Goal: Task Accomplishment & Management: Complete application form

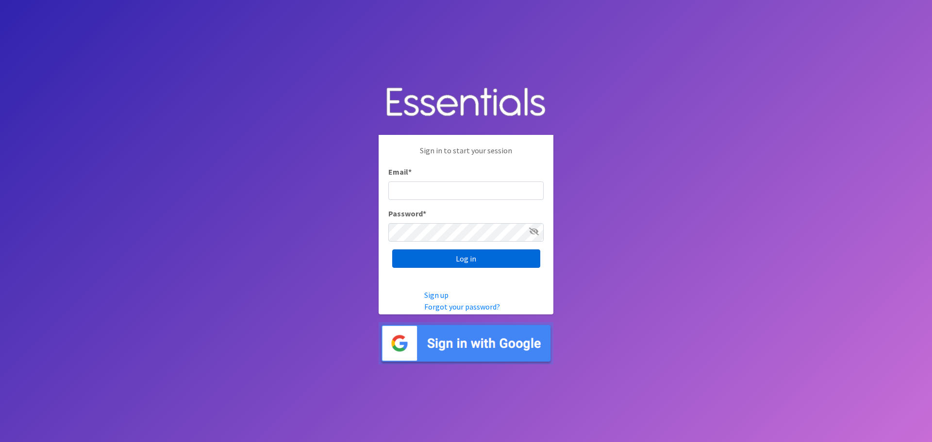
type input "[EMAIL_ADDRESS][DOMAIN_NAME]"
click at [445, 262] on input "Log in" at bounding box center [466, 259] width 148 height 18
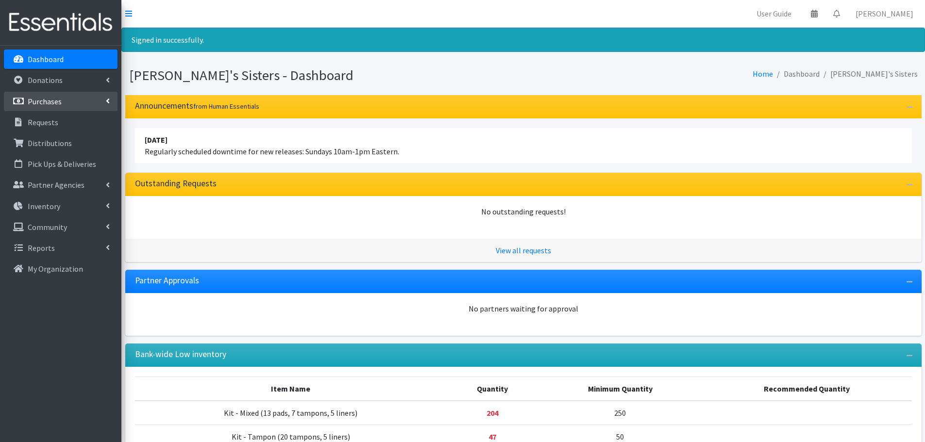
click at [59, 103] on p "Purchases" at bounding box center [45, 102] width 34 height 10
click at [49, 146] on link "New Purchase" at bounding box center [61, 143] width 114 height 19
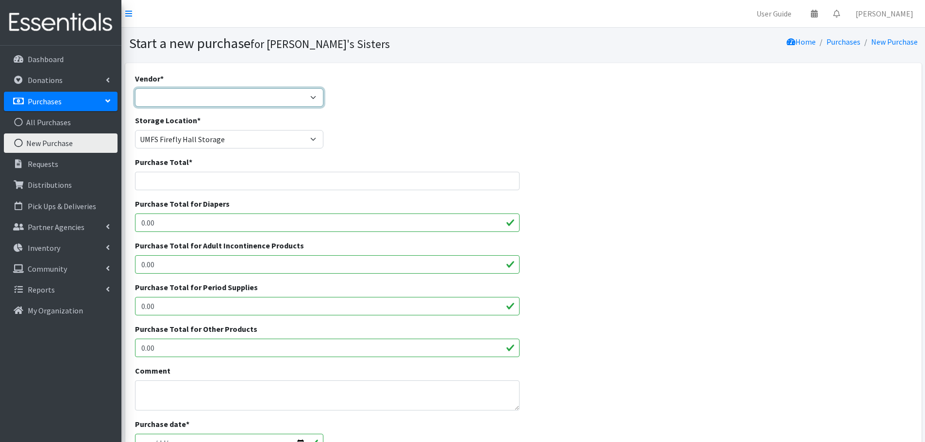
click at [159, 95] on select "Amazon Costco CVS HDI Wholesale McKesson Medline National Diaper Bank Network O…" at bounding box center [229, 97] width 189 height 18
select select "557"
click at [135, 88] on select "Amazon Costco CVS HDI Wholesale McKesson Medline National Diaper Bank Network O…" at bounding box center [229, 97] width 189 height 18
click at [174, 180] on input "Purchase Total *" at bounding box center [327, 181] width 385 height 18
paste input "$3,419.82"
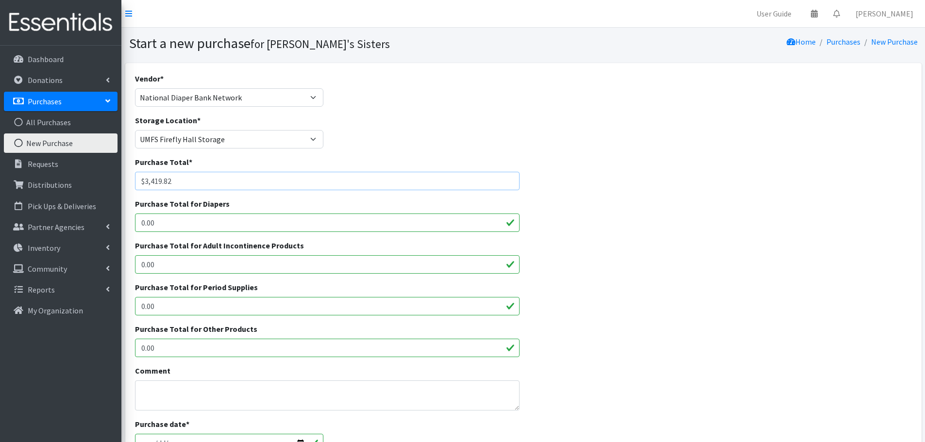
click at [147, 183] on input "$3,419.82" at bounding box center [327, 181] width 385 height 18
type input "3419.82"
click at [166, 296] on div "Purchase Total for Period Supplies 0.00" at bounding box center [327, 299] width 385 height 34
drag, startPoint x: 163, startPoint y: 305, endPoint x: 113, endPoint y: 308, distance: 50.6
click at [113, 308] on div "User Guide 0 Pick-ups remaining this week View Calendar 0 Requests 0 Partner Ag…" at bounding box center [462, 348] width 925 height 697
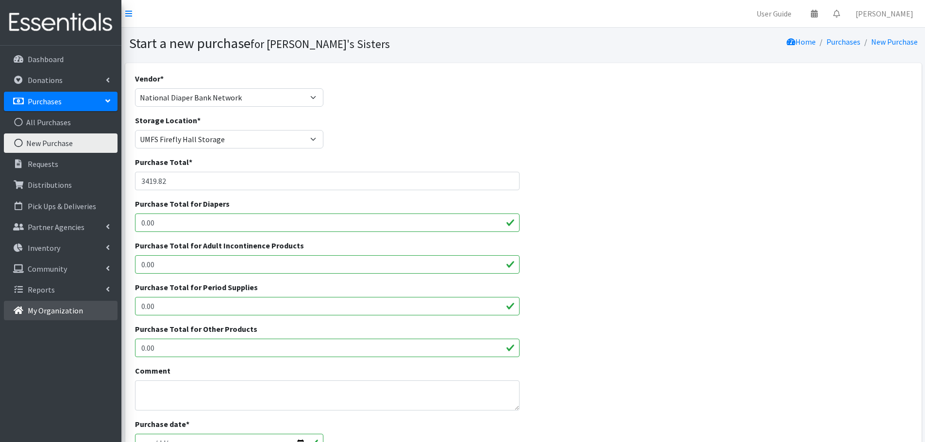
paste input "$3,419.82"
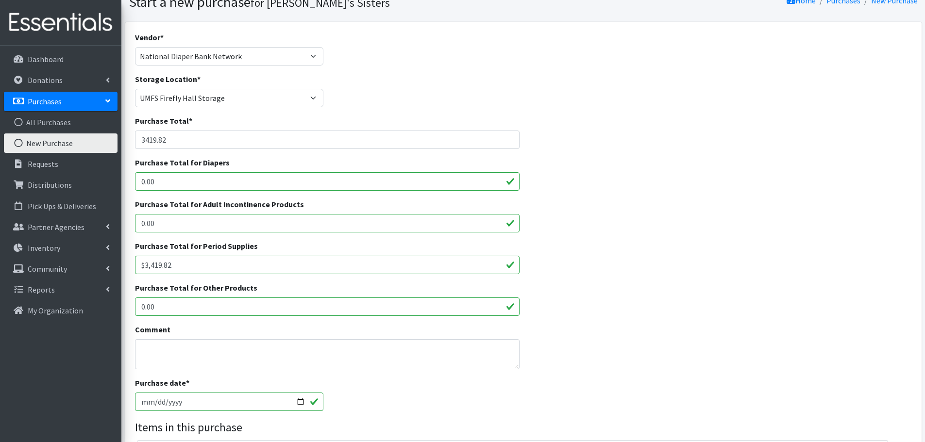
scroll to position [146, 0]
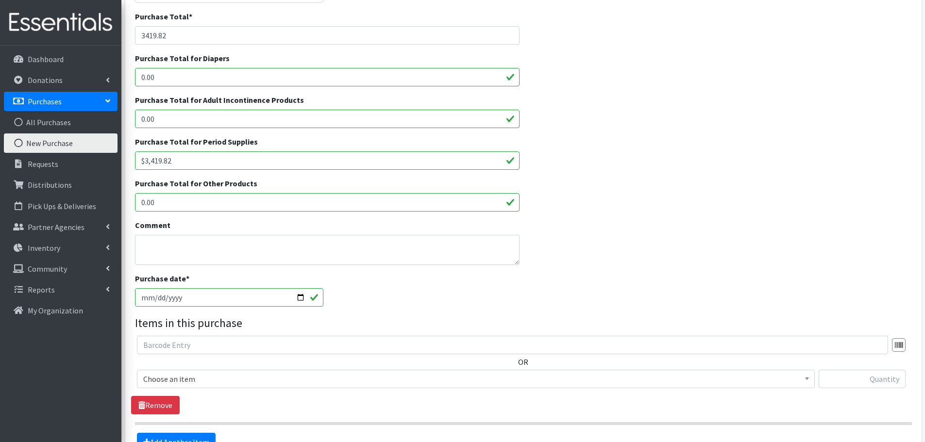
click at [146, 161] on input "$3,419.82" at bounding box center [327, 161] width 385 height 18
click at [147, 163] on input "3,419.82" at bounding box center [327, 161] width 385 height 18
type input "3419.82"
click at [300, 298] on input "2025-09-18" at bounding box center [229, 297] width 189 height 18
type input "2025-08-28"
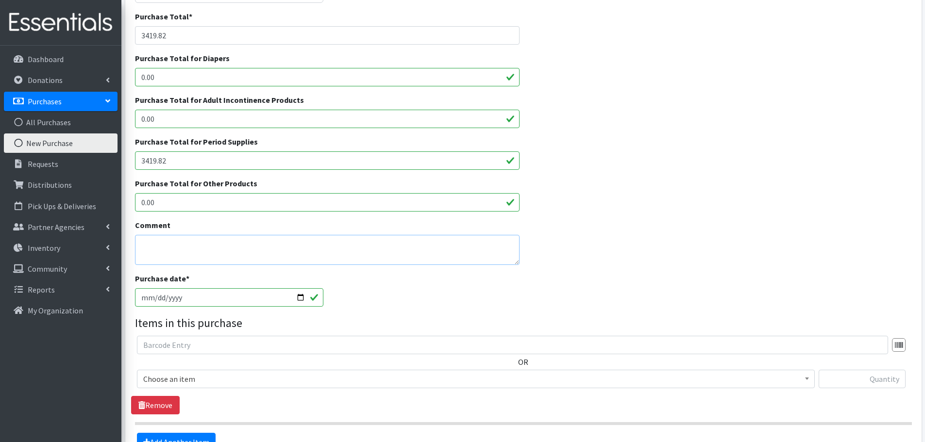
click at [178, 249] on textarea "Comment" at bounding box center [327, 250] width 385 height 30
type textarea "P"
type textarea "O"
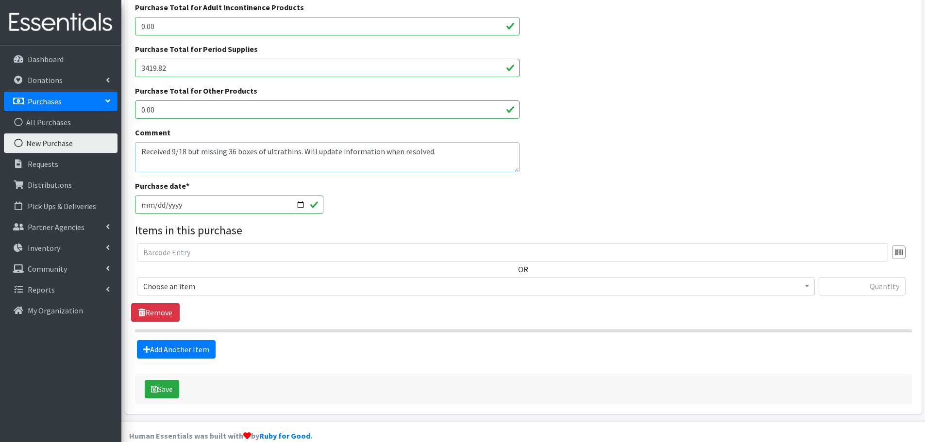
scroll to position [243, 0]
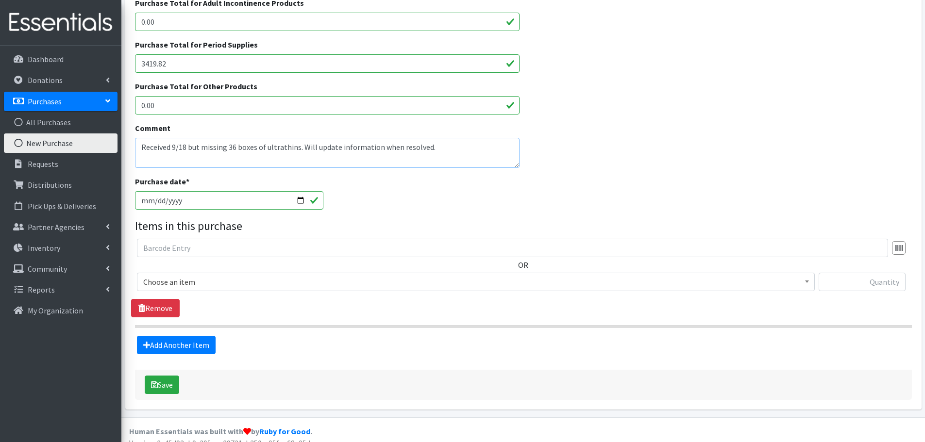
type textarea "Received 9/18 but missing 36 boxes of ultrathins. Will update information when …"
click at [182, 281] on span "Choose an item" at bounding box center [475, 282] width 665 height 14
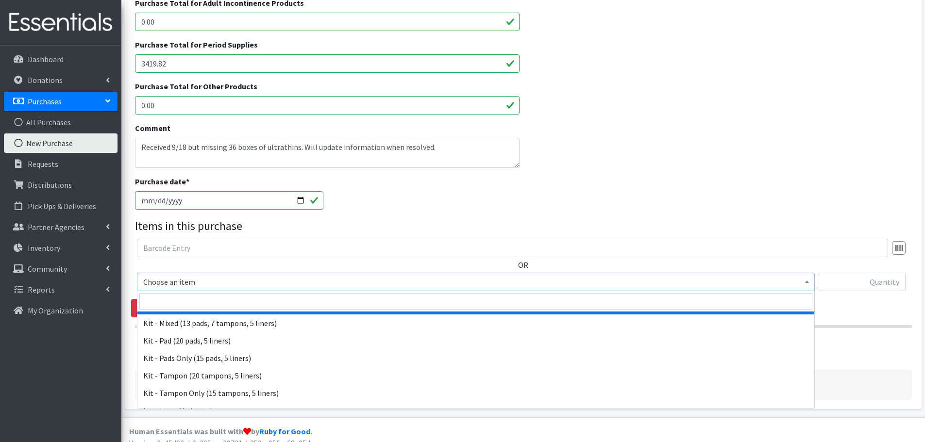
scroll to position [97, 0]
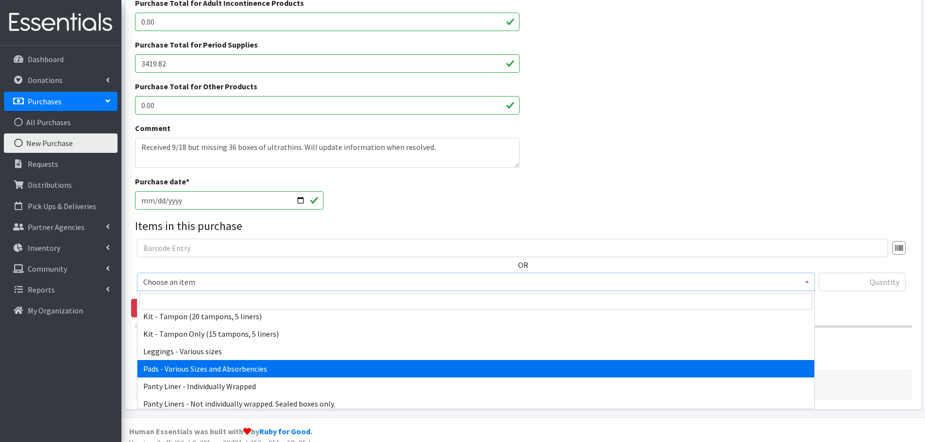
select select "10467"
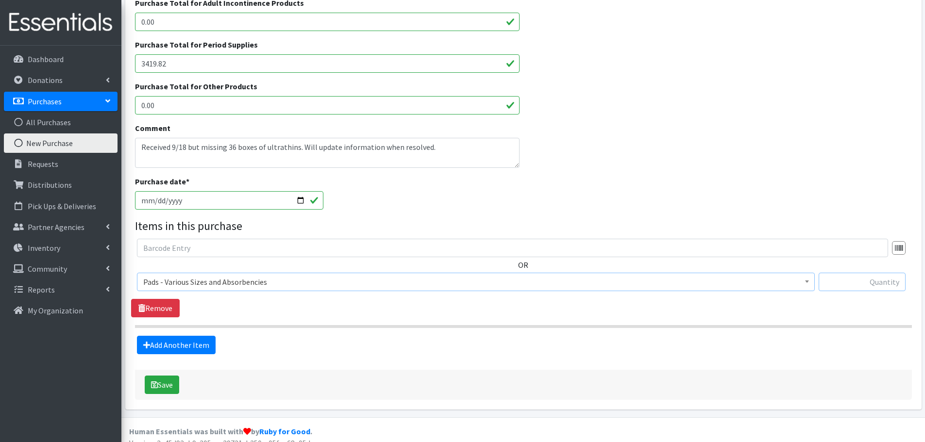
click at [867, 280] on input "text" at bounding box center [862, 282] width 87 height 18
paste input "35,112"
click at [889, 285] on input "35,112" at bounding box center [862, 282] width 87 height 18
type input "35112"
click at [655, 152] on div "Comment Received 9/18 but missing 36 boxes of ultrathins. Will update informati…" at bounding box center [523, 148] width 784 height 53
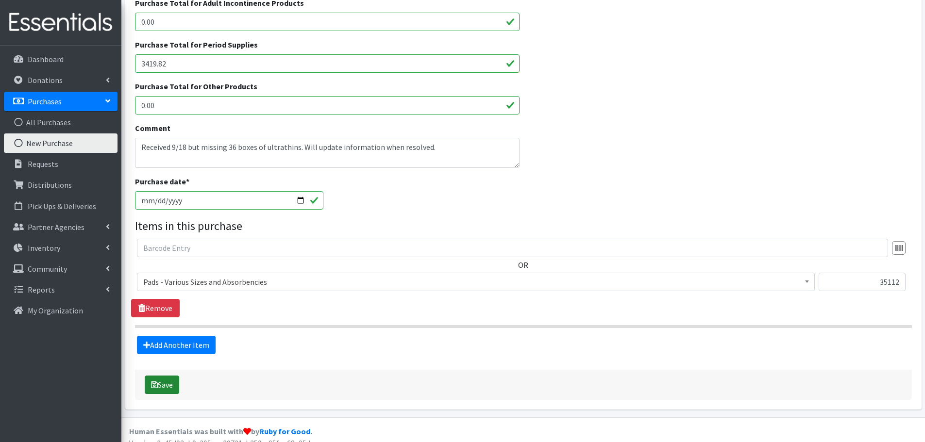
click at [166, 388] on button "Save" at bounding box center [162, 385] width 34 height 18
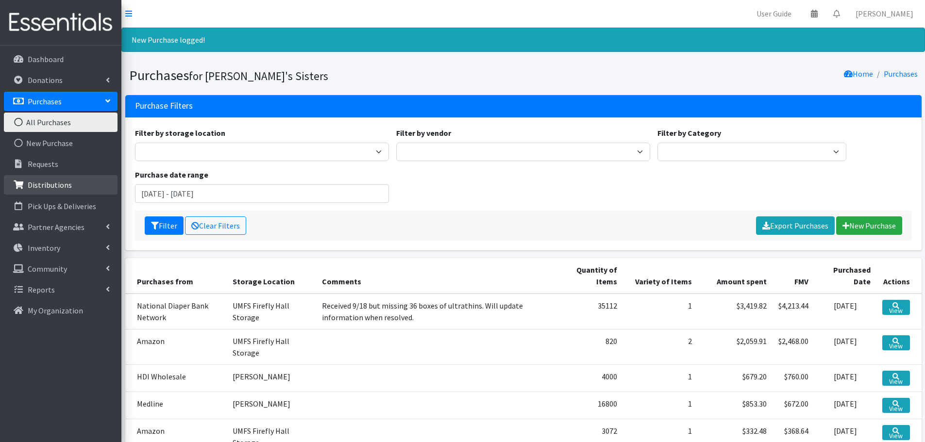
click at [84, 186] on link "Distributions" at bounding box center [61, 184] width 114 height 19
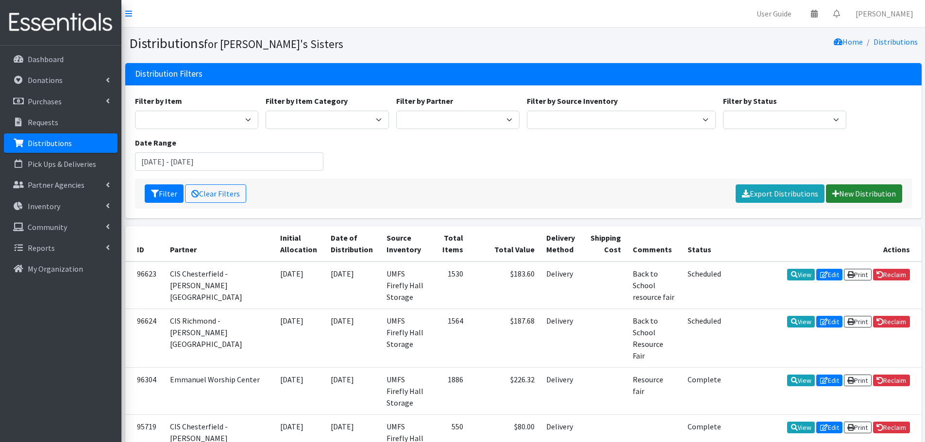
click at [864, 189] on link "New Distribution" at bounding box center [864, 194] width 76 height 18
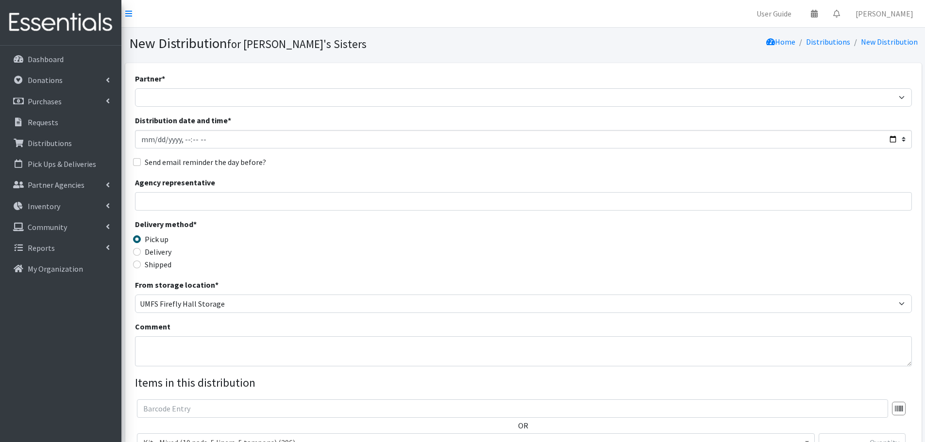
click at [191, 107] on div "Partner * 211 Virginia and Individual Referrals Afghan Support Center (USCIS) A…" at bounding box center [523, 294] width 777 height 442
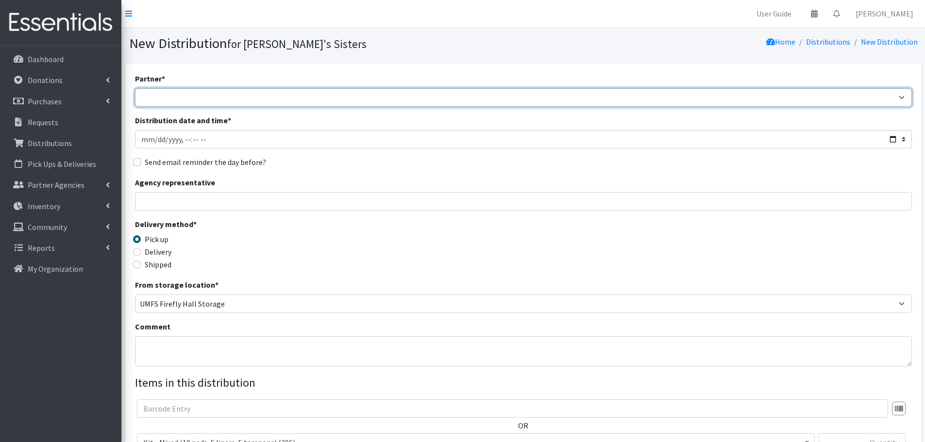
click at [177, 102] on select "211 Virginia and Individual Referrals Afghan Support Center (USCIS) ANU FOUNDAT…" at bounding box center [523, 97] width 777 height 18
select select "2943"
click at [135, 88] on select "211 Virginia and Individual Referrals Afghan Support Center (USCIS) ANU FOUNDAT…" at bounding box center [523, 97] width 777 height 18
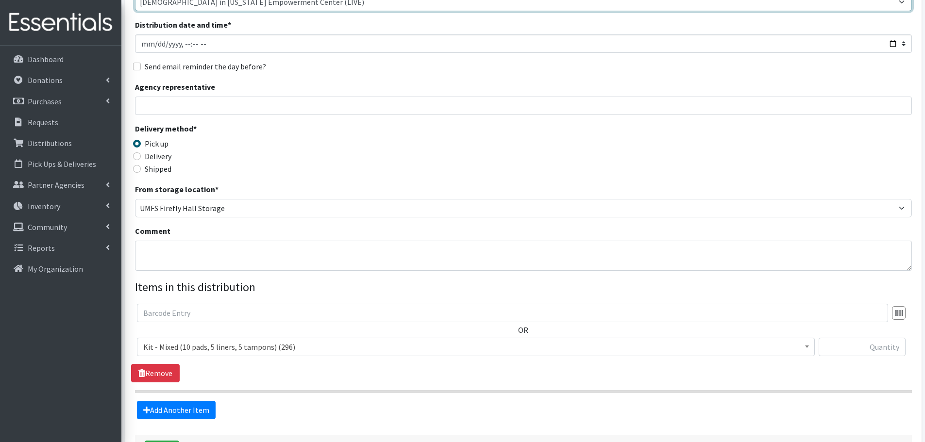
scroll to position [97, 0]
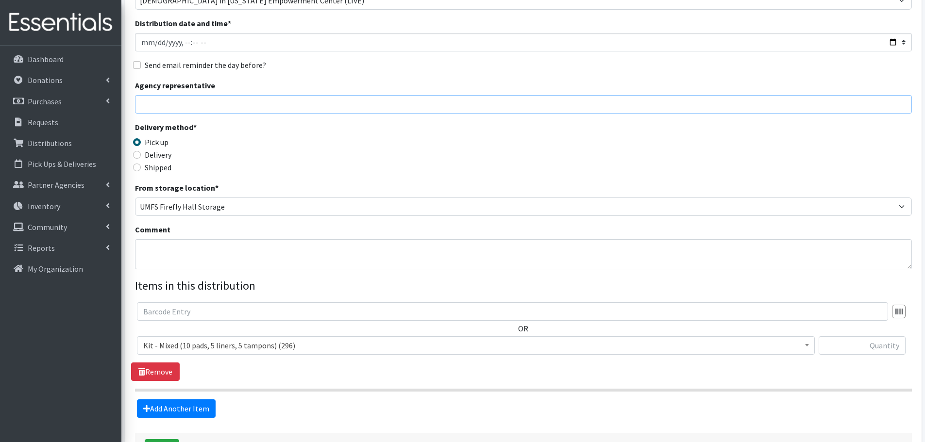
click at [148, 105] on input "Agency representative" at bounding box center [523, 104] width 777 height 18
type input "Ashley McGurk"
click at [151, 156] on label "Delivery" at bounding box center [158, 155] width 27 height 12
click at [141, 156] on input "Delivery" at bounding box center [137, 155] width 8 height 8
radio input "true"
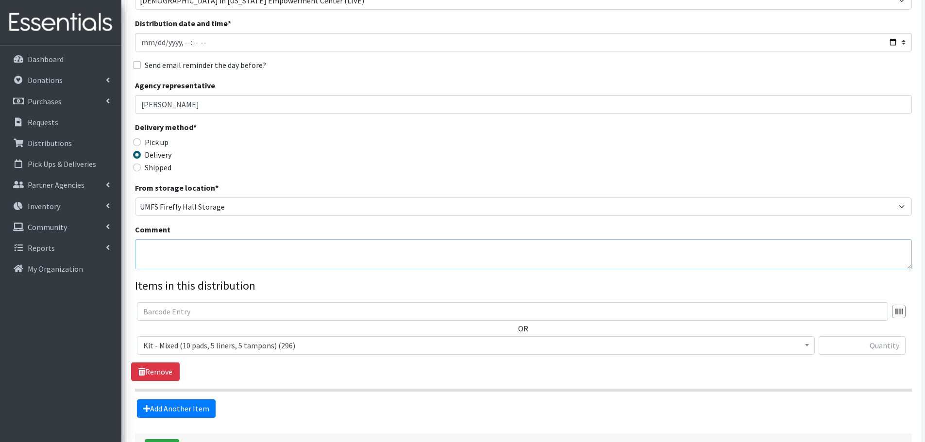
click at [178, 247] on textarea "Comment" at bounding box center [523, 254] width 777 height 30
type textarea "Resource Fair"
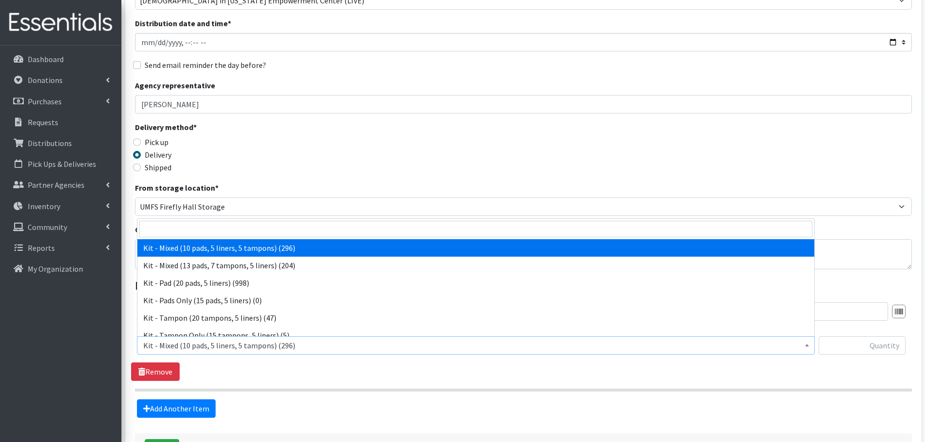
click at [204, 344] on span "Kit - Mixed (10 pads, 5 liners, 5 tampons) (296)" at bounding box center [475, 346] width 665 height 14
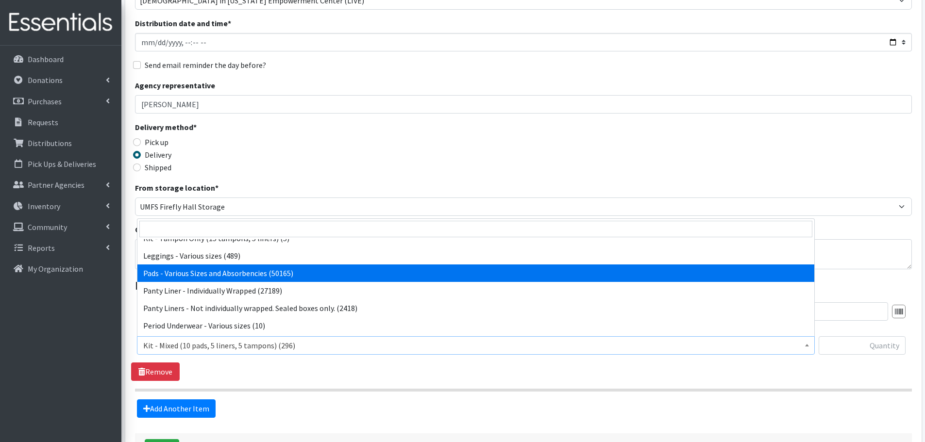
select select "10467"
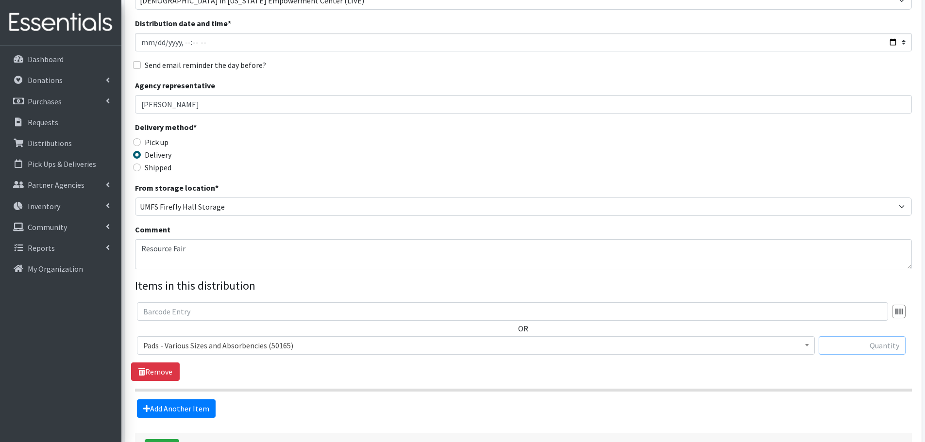
click at [851, 347] on input "text" at bounding box center [862, 346] width 87 height 18
paste input "4600"
type input "4600"
click at [188, 403] on link "Add Another Item" at bounding box center [176, 409] width 79 height 18
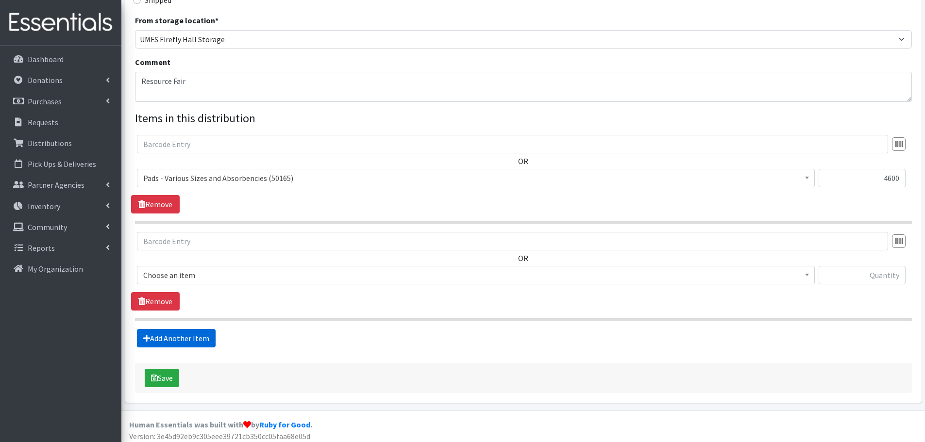
scroll to position [270, 0]
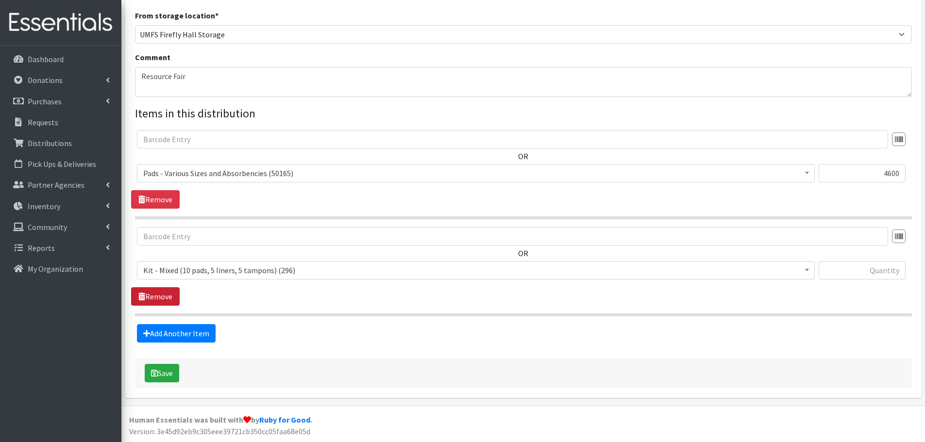
click at [166, 298] on link "Remove" at bounding box center [155, 297] width 49 height 18
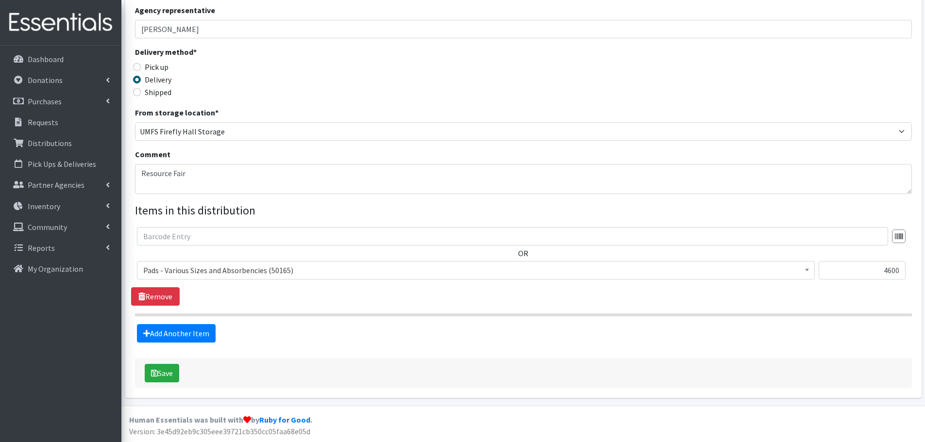
scroll to position [172, 0]
drag, startPoint x: 177, startPoint y: 370, endPoint x: 185, endPoint y: 367, distance: 7.8
click at [177, 370] on button "Save" at bounding box center [162, 373] width 34 height 18
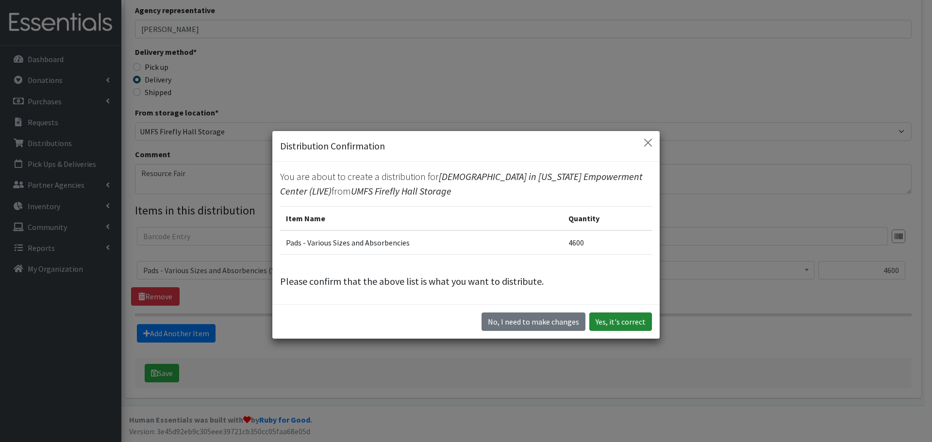
click at [619, 327] on button "Yes, it's correct" at bounding box center [621, 322] width 63 height 18
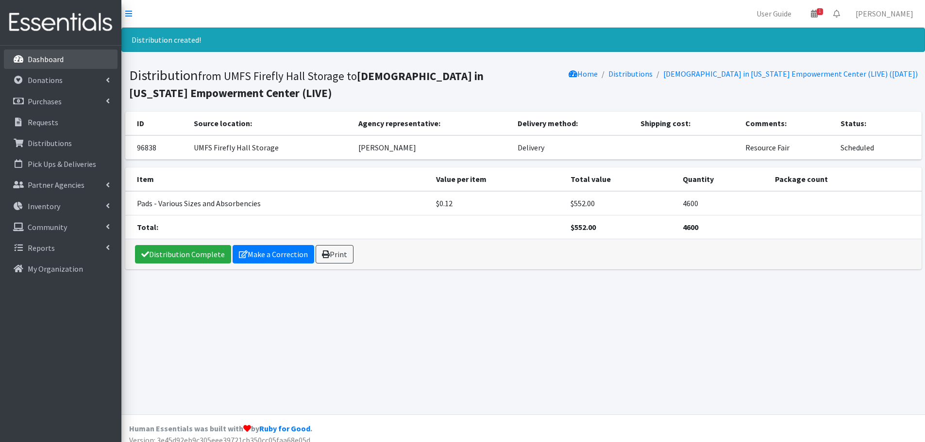
click at [41, 55] on p "Dashboard" at bounding box center [46, 59] width 36 height 10
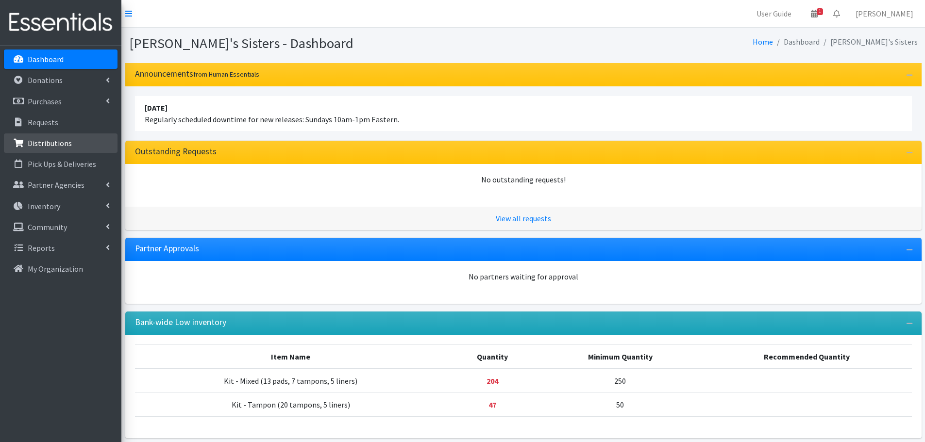
click at [65, 139] on p "Distributions" at bounding box center [50, 143] width 44 height 10
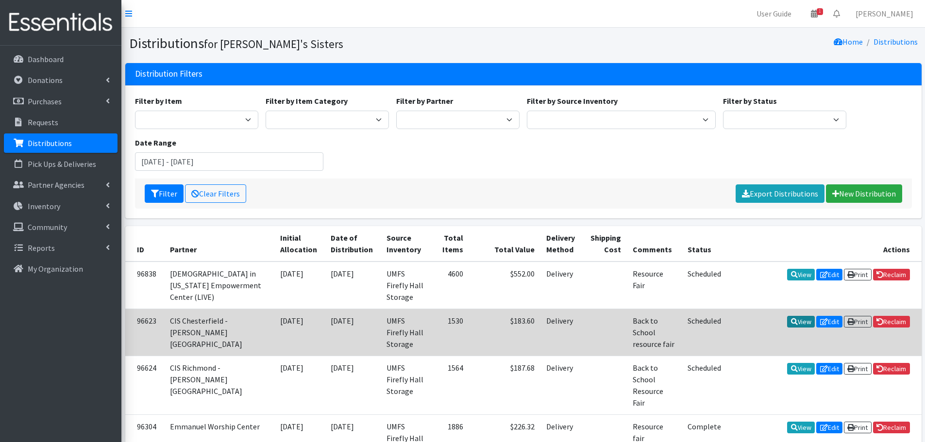
click at [793, 316] on link "View" at bounding box center [801, 322] width 28 height 12
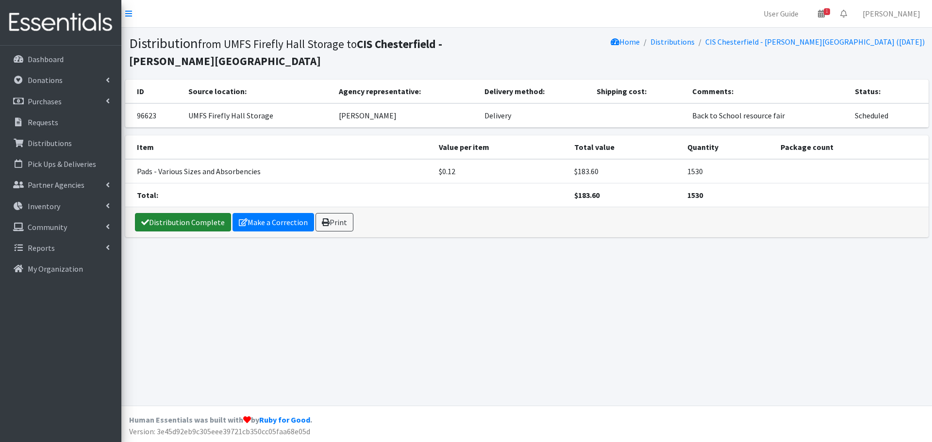
click at [157, 222] on link "Distribution Complete" at bounding box center [183, 222] width 96 height 18
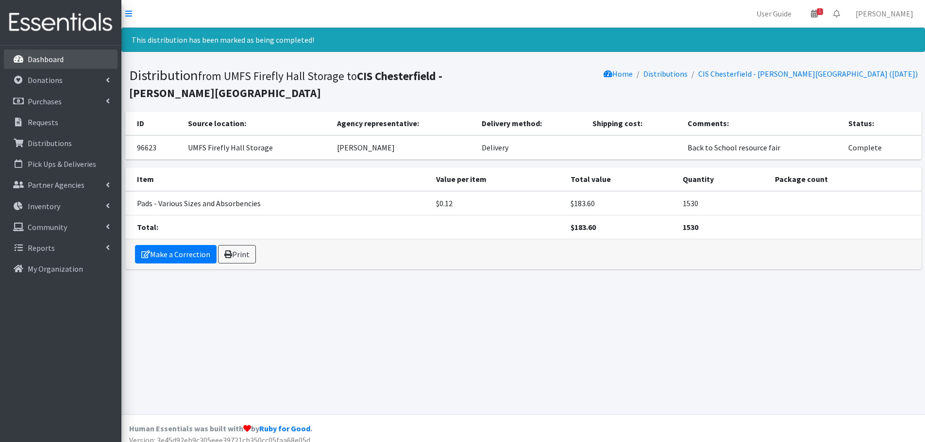
click at [63, 65] on link "Dashboard" at bounding box center [61, 59] width 114 height 19
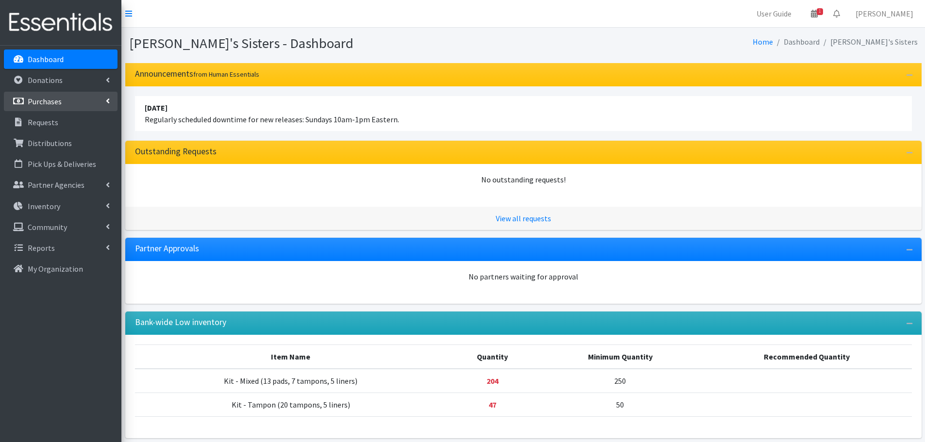
click at [51, 102] on p "Purchases" at bounding box center [45, 102] width 34 height 10
click at [51, 120] on link "All Purchases" at bounding box center [61, 122] width 114 height 19
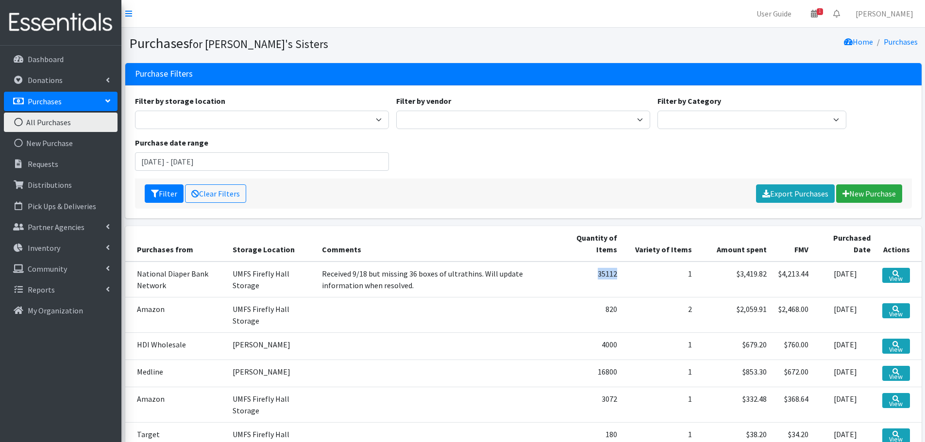
drag, startPoint x: 618, startPoint y: 277, endPoint x: 594, endPoint y: 271, distance: 24.0
click at [594, 271] on td "35112" at bounding box center [590, 280] width 66 height 36
copy td "35112"
click at [339, 276] on td "Received 9/18 but missing 36 boxes of ultrathins. Will update information when …" at bounding box center [436, 280] width 241 height 36
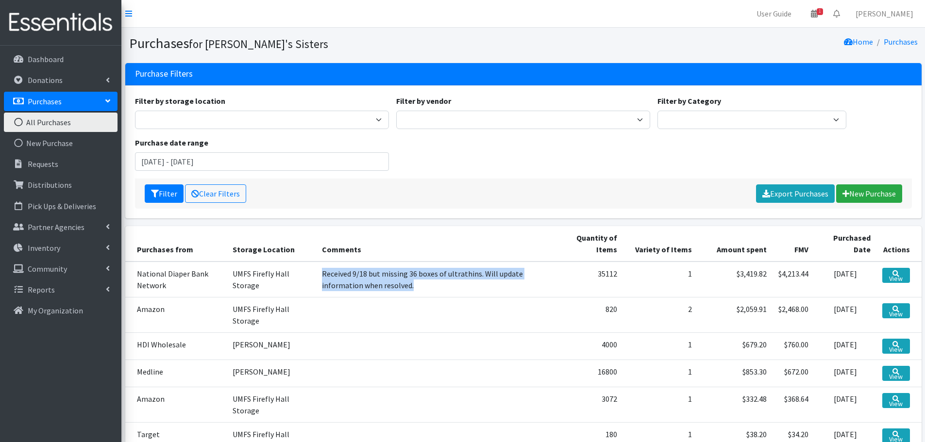
drag, startPoint x: 317, startPoint y: 271, endPoint x: 404, endPoint y: 285, distance: 88.4
click at [404, 285] on td "Received 9/18 but missing 36 boxes of ultrathins. Will update information when …" at bounding box center [436, 280] width 241 height 36
copy td "Received 9/18 but missing 36 boxes of ultrathins. Will update information when …"
click at [99, 226] on link "Partner Agencies" at bounding box center [61, 227] width 114 height 19
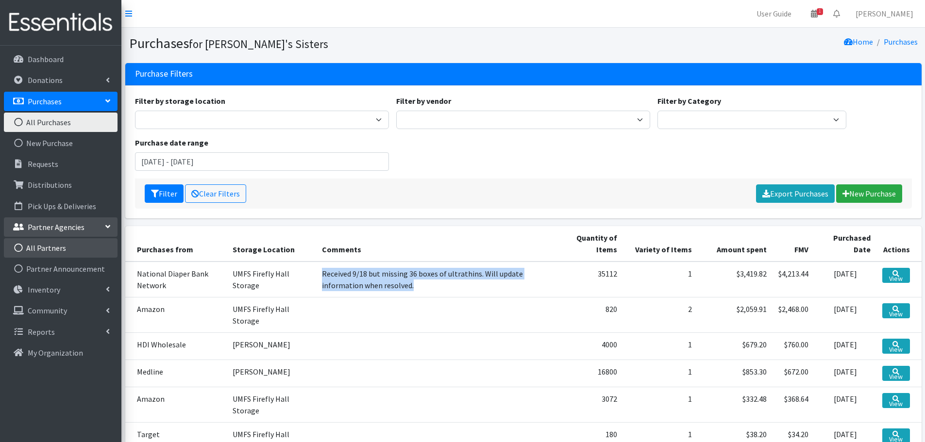
click at [55, 250] on link "All Partners" at bounding box center [61, 247] width 114 height 19
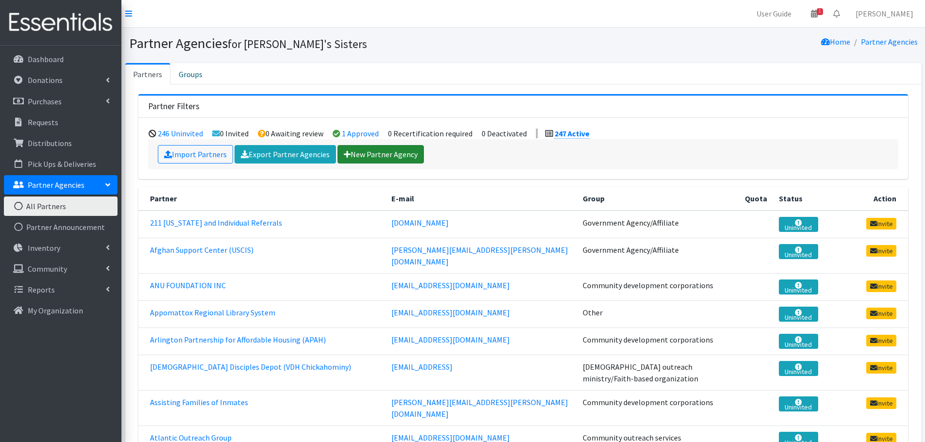
click at [390, 160] on link "New Partner Agency" at bounding box center [381, 154] width 86 height 18
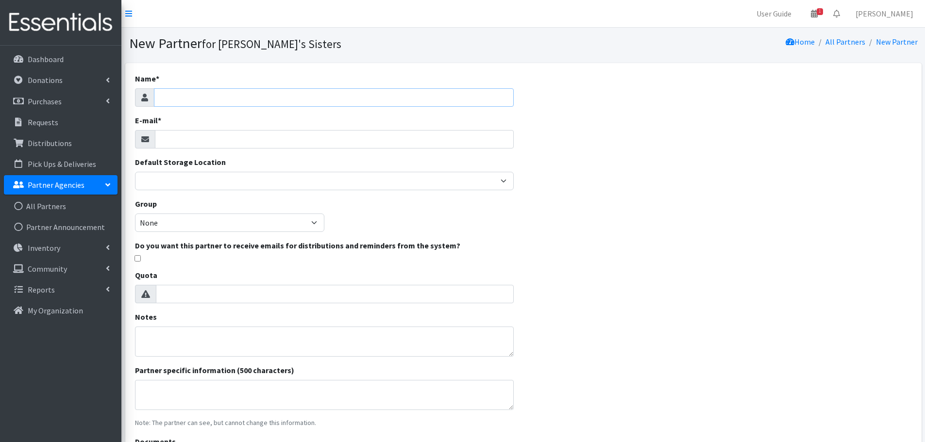
click at [177, 96] on input "Name *" at bounding box center [334, 97] width 360 height 18
paste input "Child and Family Healing Center"
type input "UMFS Child and Family Healing Center"
click at [177, 137] on input "E-mail *" at bounding box center [334, 139] width 359 height 18
paste input "zlevenson@umfs.org"
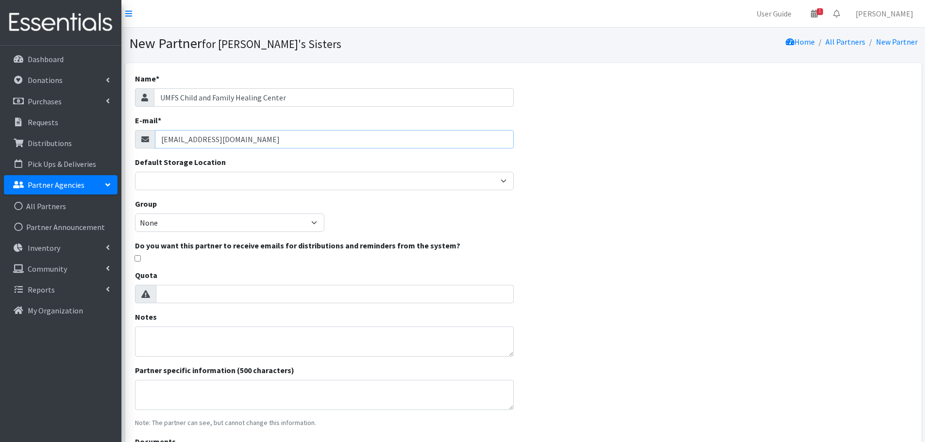
type input "zlevenson@umfs.org"
click at [160, 220] on select "None Community development corporations Treatment clinics Homeless resource cen…" at bounding box center [229, 223] width 189 height 18
select select "52"
click at [135, 214] on select "None Community development corporations Treatment clinics Homeless resource cen…" at bounding box center [229, 223] width 189 height 18
click at [626, 269] on div "Name * UMFS Child and Family Healing Center E-mail * zlevenson@umfs.org Default…" at bounding box center [523, 288] width 796 height 451
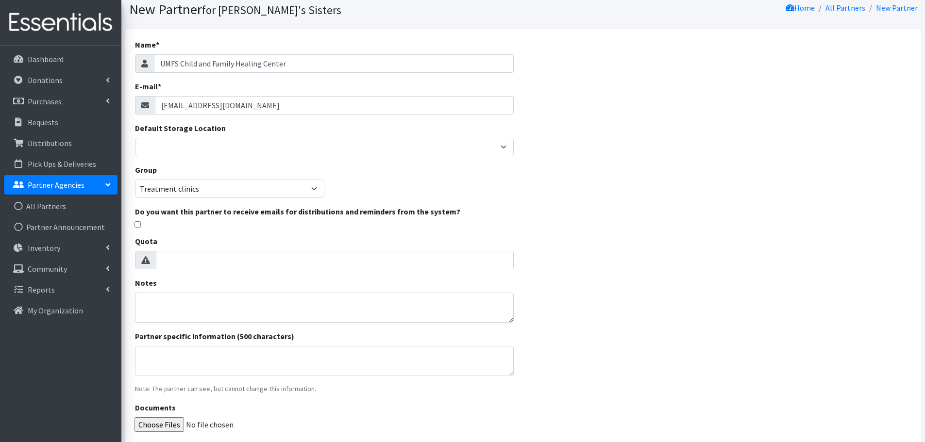
scroll to position [116, 0]
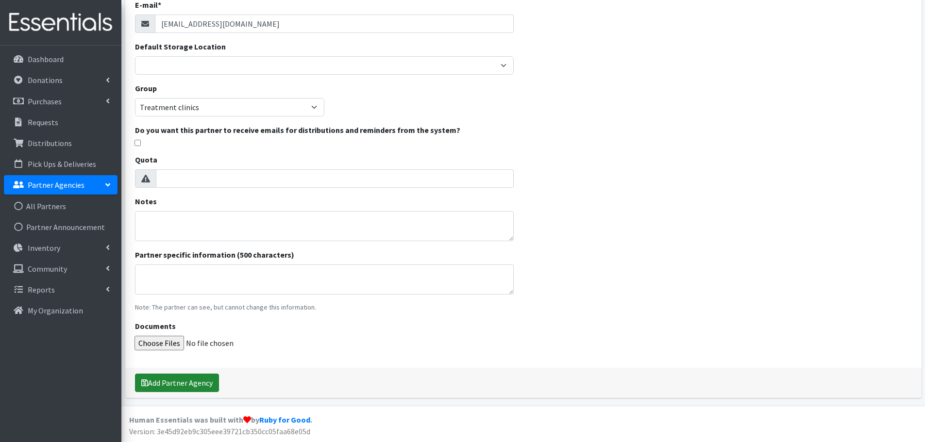
click at [157, 383] on button "Add Partner Agency" at bounding box center [177, 383] width 84 height 18
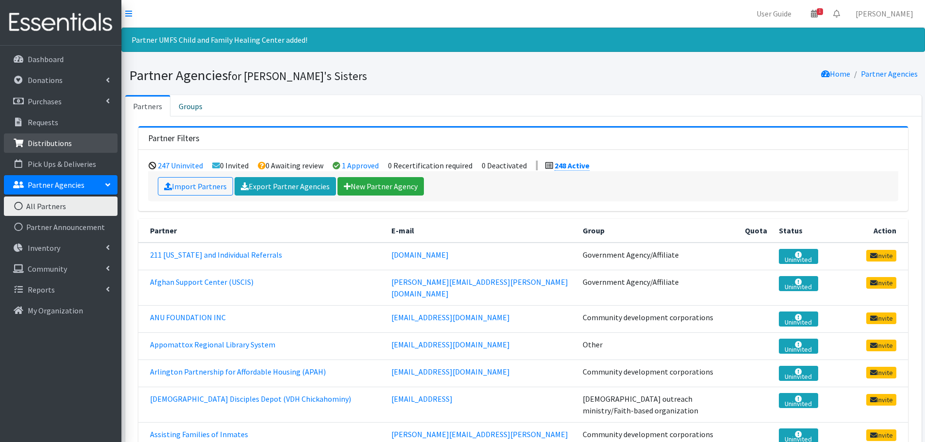
click at [64, 142] on p "Distributions" at bounding box center [50, 143] width 44 height 10
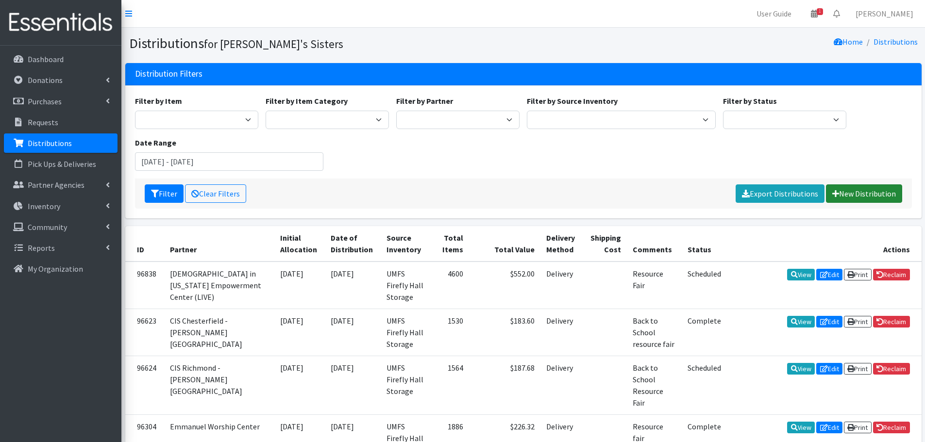
click at [881, 194] on link "New Distribution" at bounding box center [864, 194] width 76 height 18
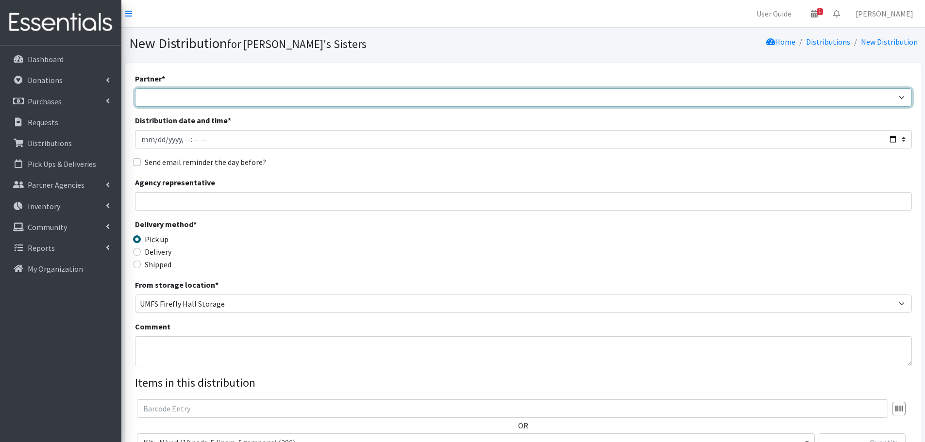
click at [281, 97] on select "211 Virginia and Individual Referrals Afghan Support Center (USCIS) ANU FOUNDAT…" at bounding box center [523, 97] width 777 height 18
select select "8190"
click at [135, 88] on select "211 Virginia and Individual Referrals Afghan Support Center (USCIS) ANU FOUNDAT…" at bounding box center [523, 97] width 777 height 18
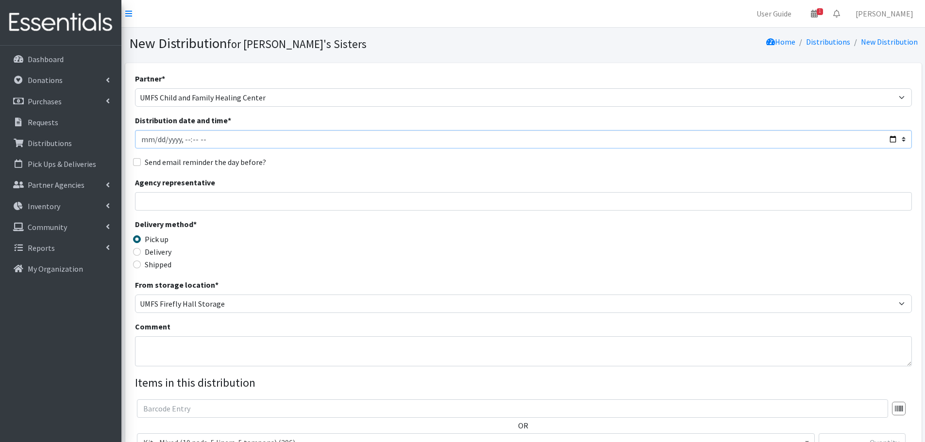
click at [156, 141] on input "Distribution date and time *" at bounding box center [523, 139] width 777 height 18
type input "2025-09-12T23:59"
click at [171, 197] on input "Agency representative" at bounding box center [523, 201] width 777 height 18
type input "Brittany Averette"
click at [169, 250] on label "Delivery" at bounding box center [158, 252] width 27 height 12
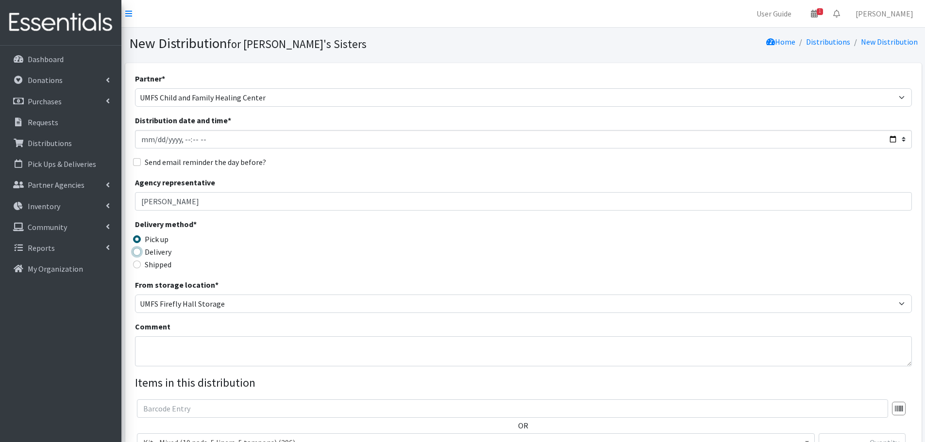
click at [141, 250] on input "Delivery" at bounding box center [137, 252] width 8 height 8
radio input "true"
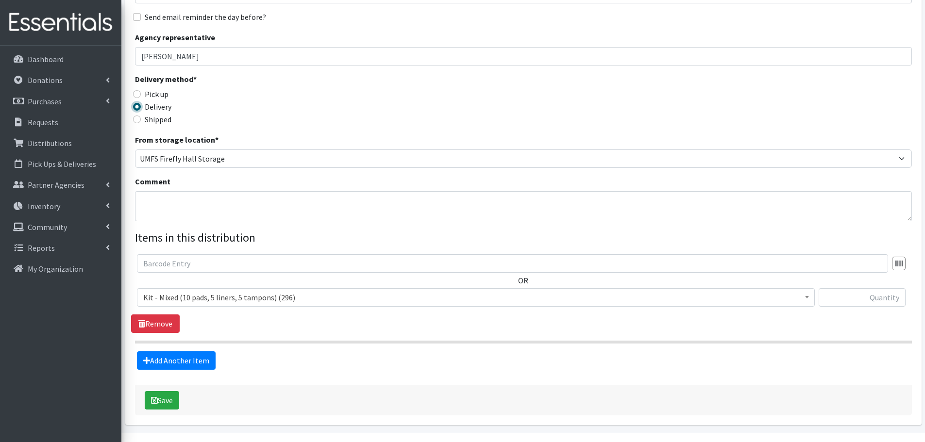
scroll to position [146, 0]
click at [176, 210] on textarea "Comment" at bounding box center [523, 206] width 777 height 30
click at [164, 200] on textarea "Part of educational class" at bounding box center [523, 206] width 777 height 30
click at [259, 201] on textarea "Part of menstrual health educational class" at bounding box center [523, 206] width 777 height 30
type textarea "Part of menstrual health education class"
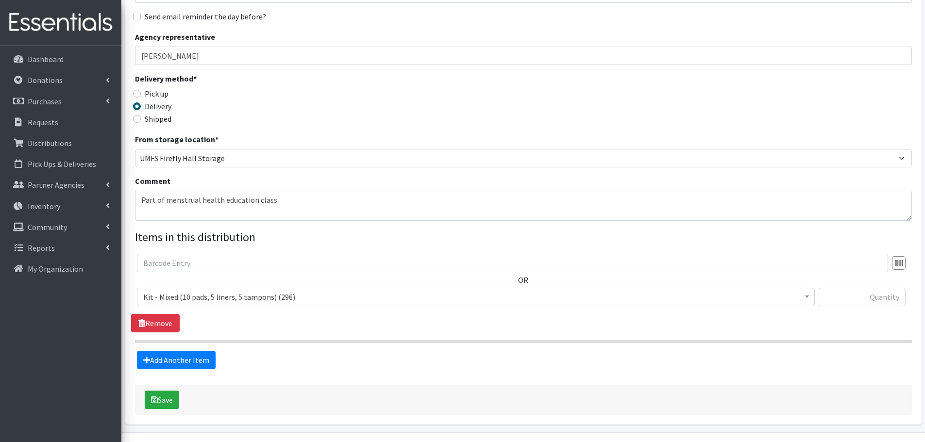
click at [211, 298] on span "Kit - Mixed (10 pads, 5 liners, 5 tampons) (296)" at bounding box center [475, 297] width 665 height 14
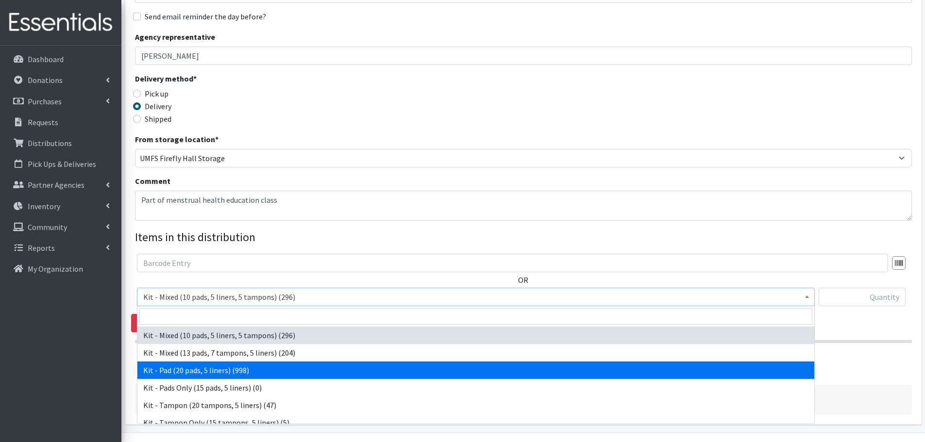
select select "15509"
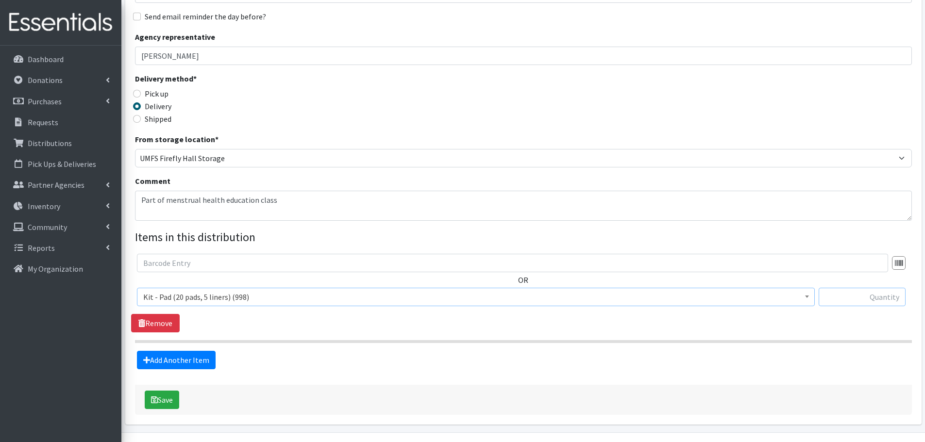
click at [832, 299] on input "text" at bounding box center [862, 297] width 87 height 18
type input "20"
click at [164, 400] on button "Save" at bounding box center [162, 400] width 34 height 18
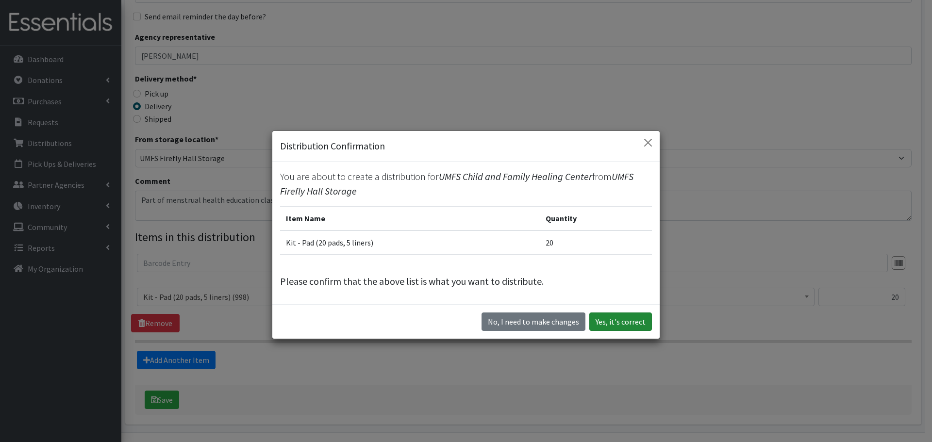
click at [611, 318] on button "Yes, it's correct" at bounding box center [621, 322] width 63 height 18
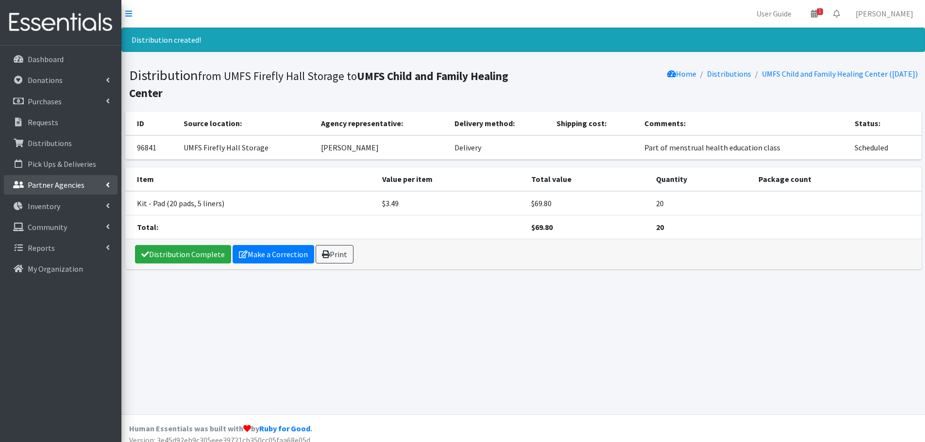
click at [68, 179] on link "Partner Agencies" at bounding box center [61, 184] width 114 height 19
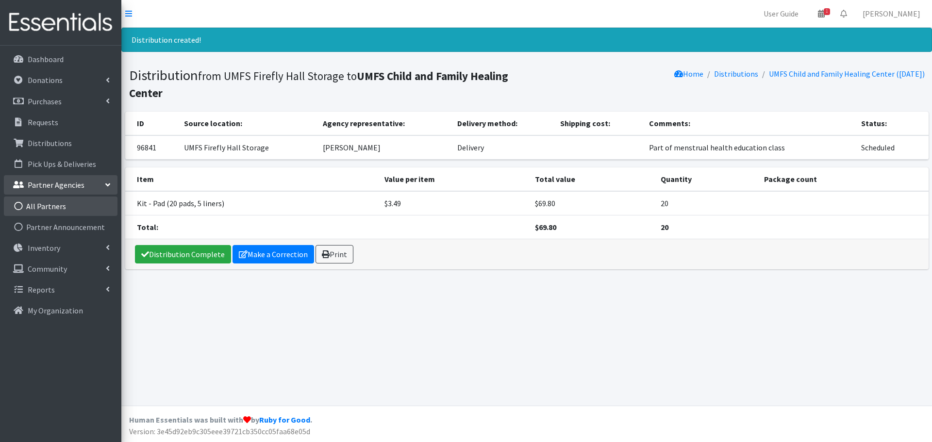
click at [65, 210] on link "All Partners" at bounding box center [61, 206] width 114 height 19
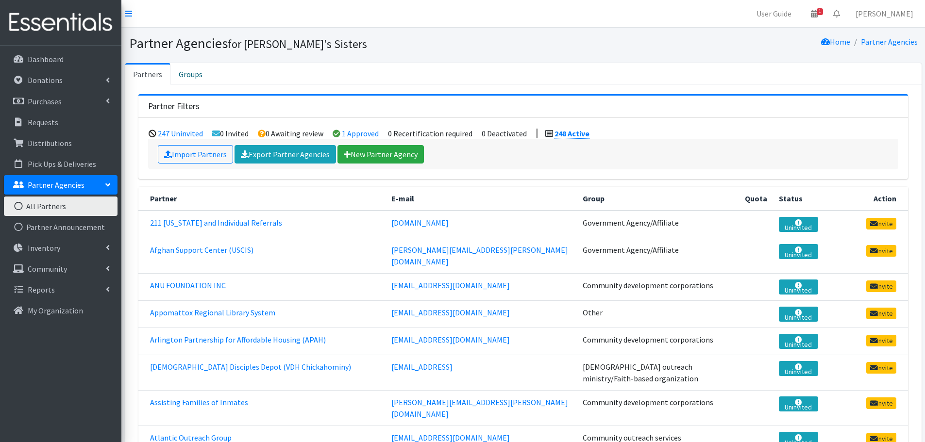
scroll to position [6150, 0]
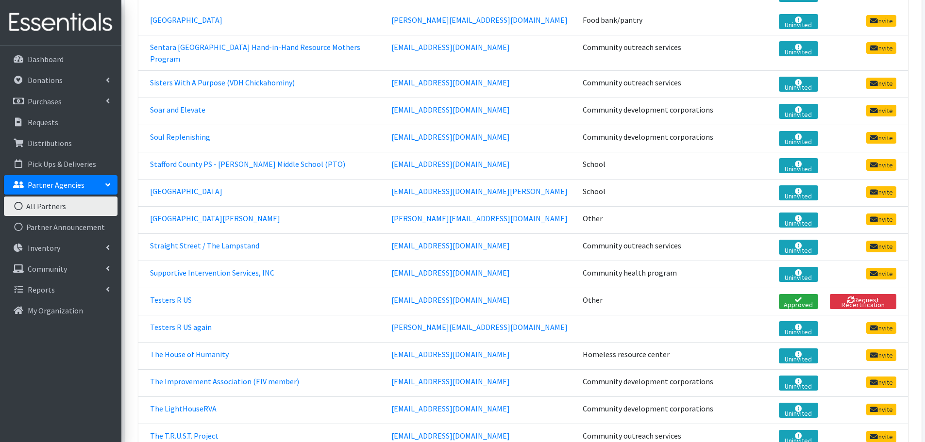
drag, startPoint x: 306, startPoint y: 306, endPoint x: 152, endPoint y: 299, distance: 154.6
copy link "UMFS Child and Family Healing Center"
click at [76, 144] on link "Distributions" at bounding box center [61, 143] width 114 height 19
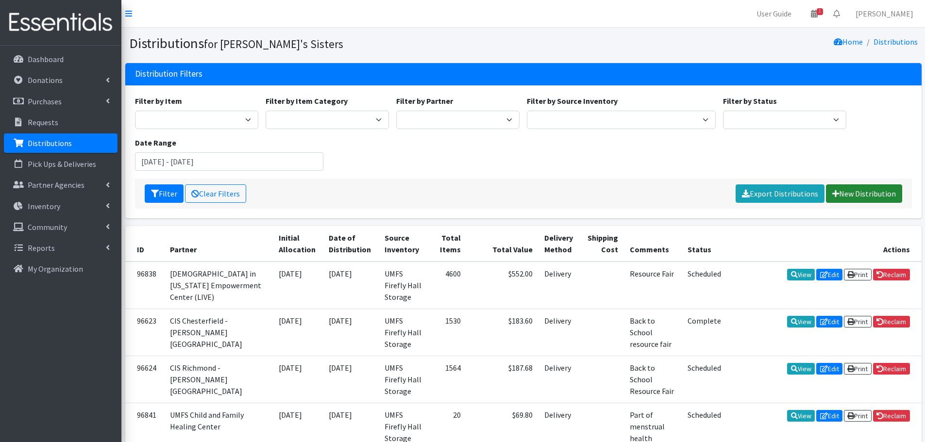
click at [847, 188] on link "New Distribution" at bounding box center [864, 194] width 76 height 18
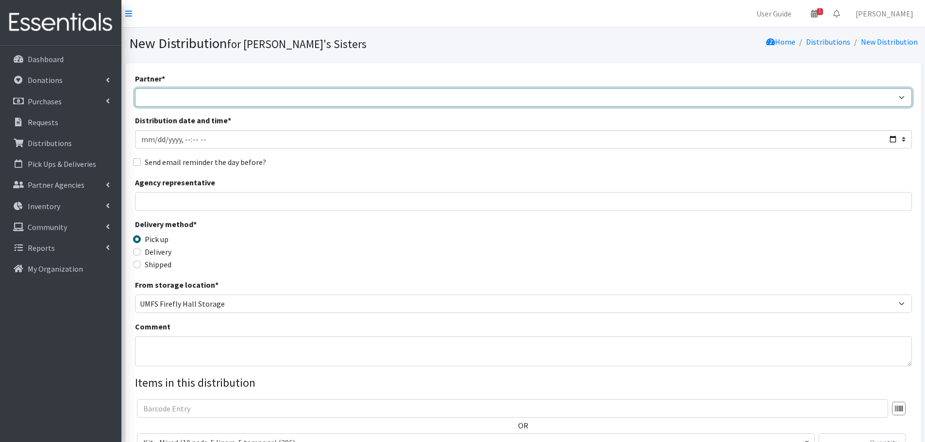
click at [199, 96] on select "211 [US_STATE] and Individual Referrals Afghan Support Center (USCIS) ANU FOUND…" at bounding box center [523, 97] width 777 height 18
select select "4862"
click at [135, 88] on select "211 [US_STATE] and Individual Referrals Afghan Support Center (USCIS) ANU FOUND…" at bounding box center [523, 97] width 777 height 18
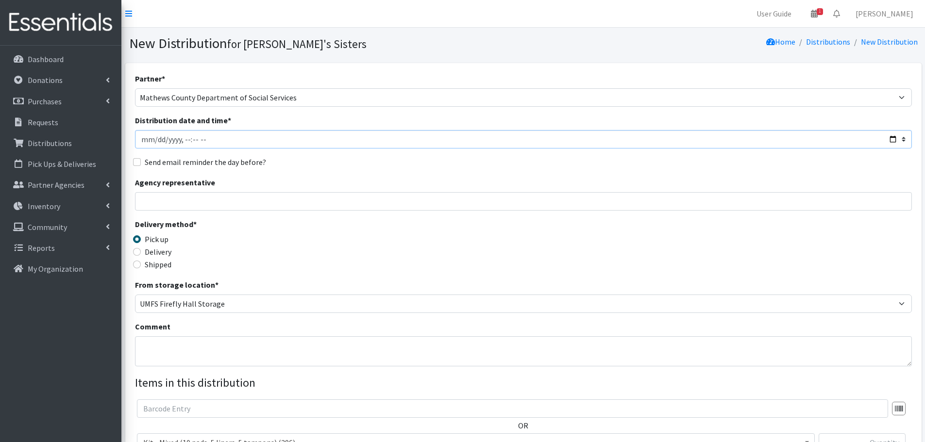
click at [156, 144] on input "Distribution date and time *" at bounding box center [523, 139] width 777 height 18
type input "[DATE]T23:59"
click at [169, 203] on input "Agency representative" at bounding box center [523, 201] width 777 height 18
type input "[PERSON_NAME]"
click at [152, 263] on label "Shipped" at bounding box center [158, 265] width 27 height 12
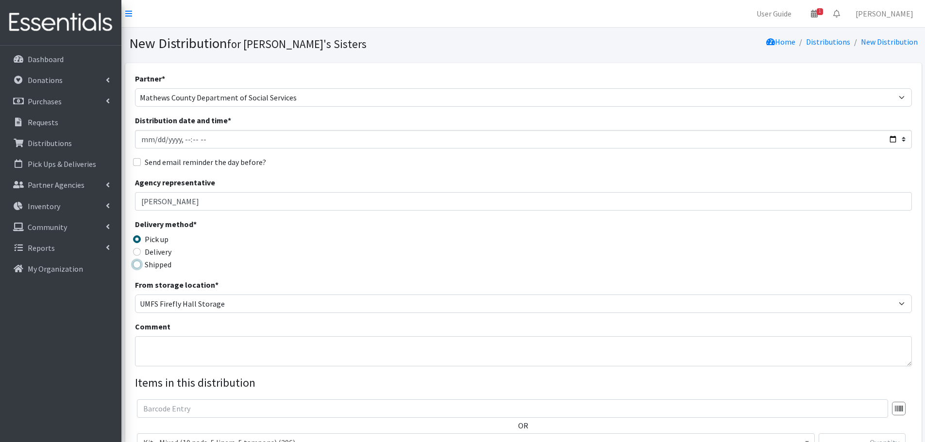
click at [141, 263] on input "Shipped" at bounding box center [137, 265] width 8 height 8
radio input "true"
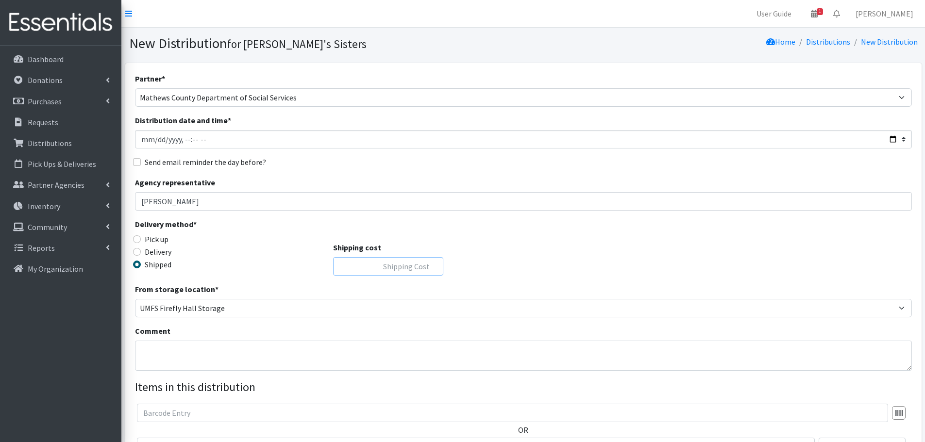
click at [350, 267] on input "Shipping cost" at bounding box center [388, 266] width 110 height 18
type input "0"
click at [267, 348] on textarea "Comment" at bounding box center [523, 356] width 777 height 30
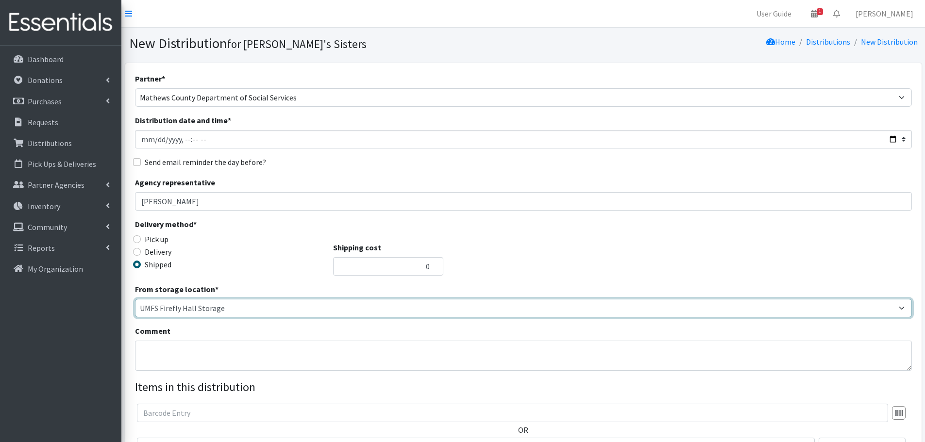
click at [241, 312] on select "Caring Closet Building Jen French UMFS Firefly Hall Storage" at bounding box center [523, 308] width 777 height 18
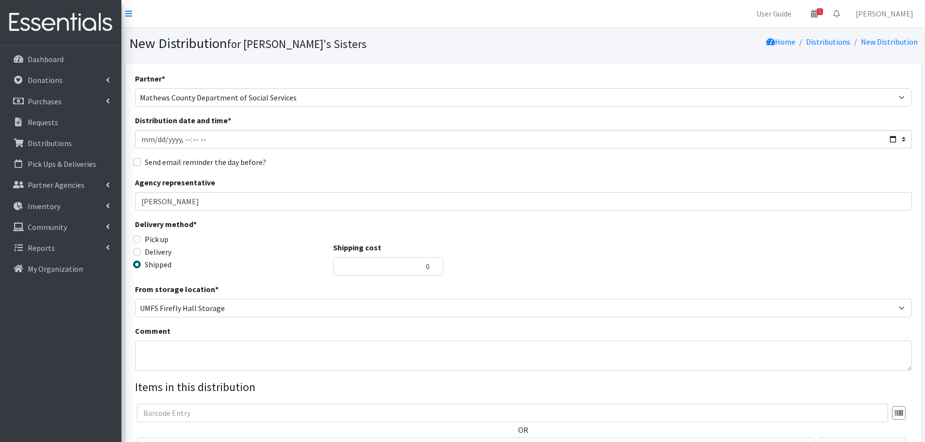
click at [248, 276] on span "Delivery method * Pick up Delivery Shipped" at bounding box center [232, 251] width 194 height 65
click at [108, 105] on link "Purchases" at bounding box center [61, 101] width 114 height 19
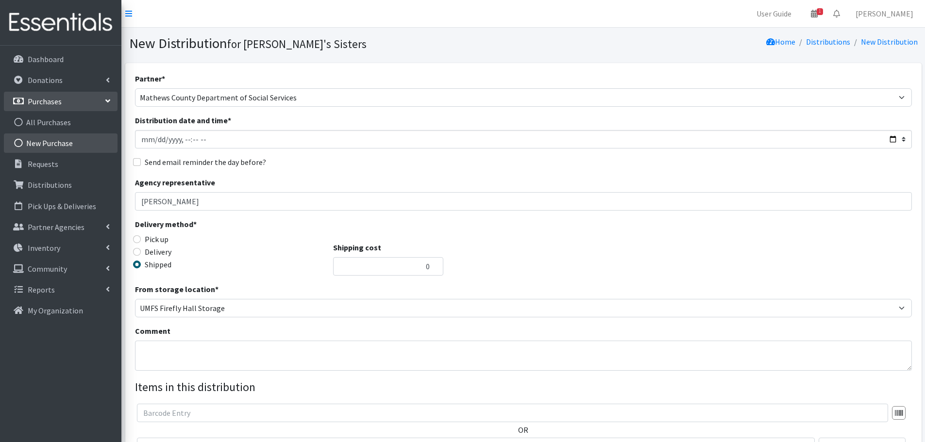
click at [75, 137] on link "New Purchase" at bounding box center [61, 143] width 114 height 19
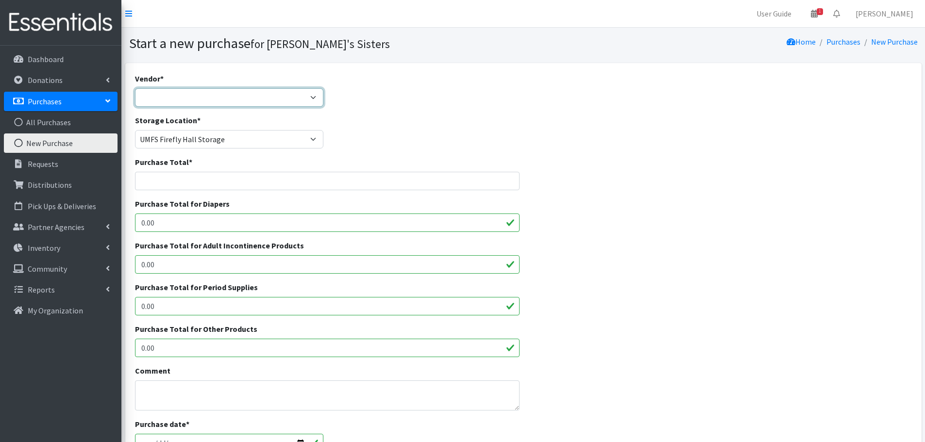
click at [165, 96] on select "Amazon Costco CVS HDI Wholesale McKesson Medline National Diaper Bank Network O…" at bounding box center [229, 97] width 189 height 18
select select "362"
click at [135, 88] on select "Amazon Costco CVS HDI Wholesale McKesson Medline National Diaper Bank Network O…" at bounding box center [229, 97] width 189 height 18
click at [159, 186] on input "Purchase Total *" at bounding box center [327, 181] width 385 height 18
paste input "36.44"
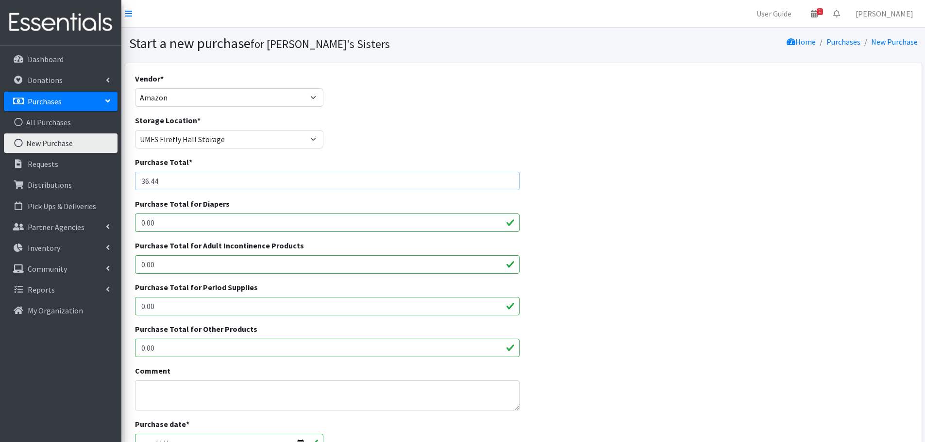
type input "36.44"
drag, startPoint x: 172, startPoint y: 311, endPoint x: 113, endPoint y: 315, distance: 59.4
click at [113, 315] on div "User Guide 1 1 Pick-ups remaining this week View Calendar 0 Requests 0 Partner …" at bounding box center [462, 348] width 925 height 697
paste input "36.44"
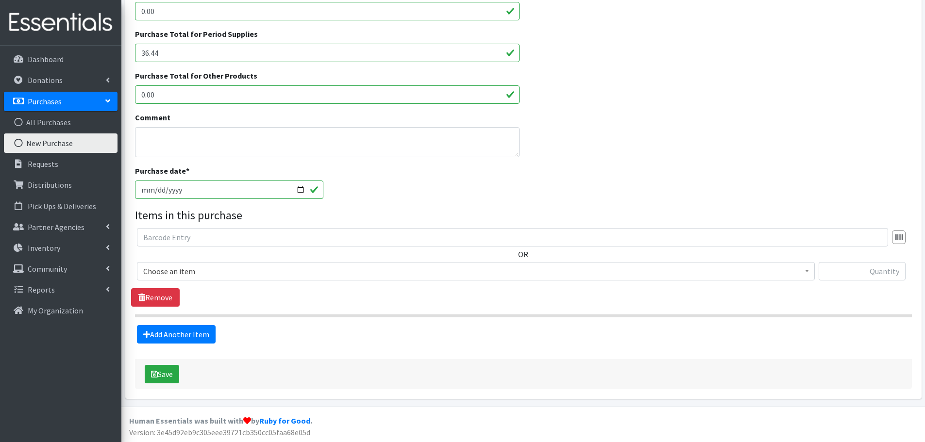
scroll to position [254, 0]
type input "36.44"
click at [158, 188] on input "2025-09-18" at bounding box center [229, 189] width 189 height 18
type input "[DATE]"
click at [165, 277] on span "Choose an item" at bounding box center [475, 271] width 665 height 14
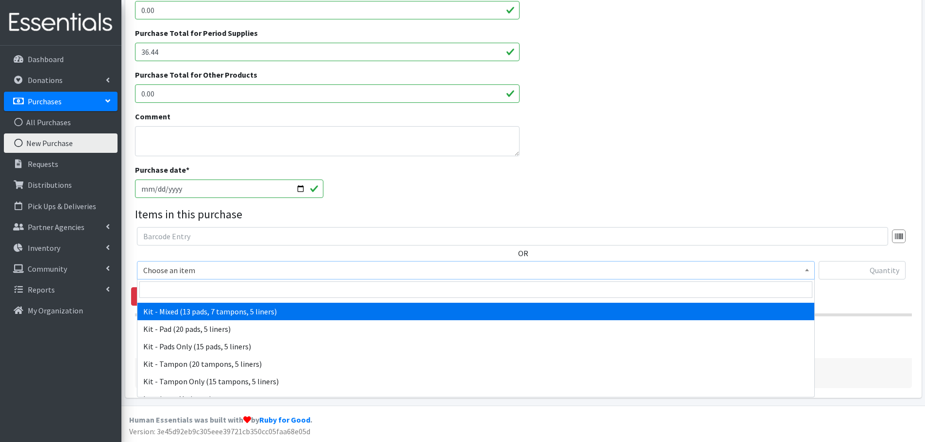
scroll to position [97, 0]
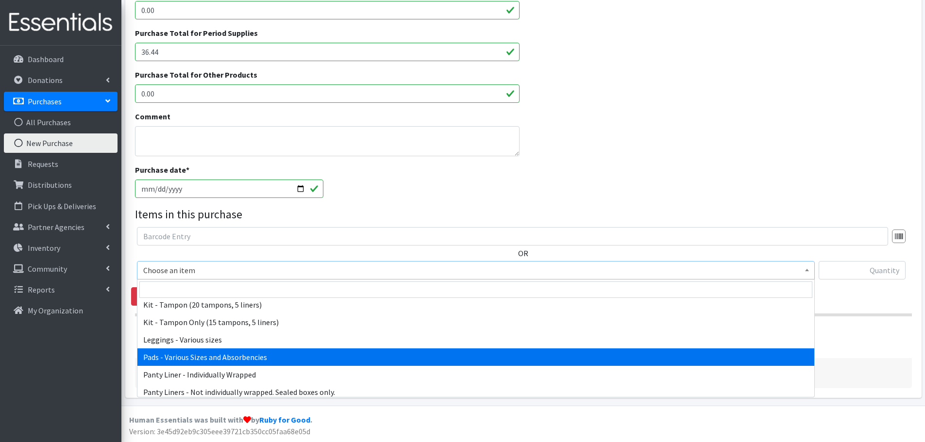
select select "10467"
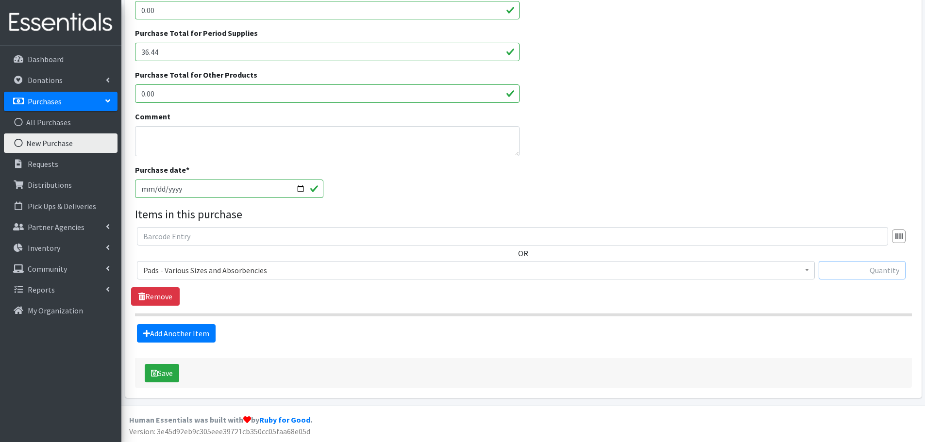
click at [861, 262] on input "text" at bounding box center [862, 270] width 87 height 18
paste input "224"
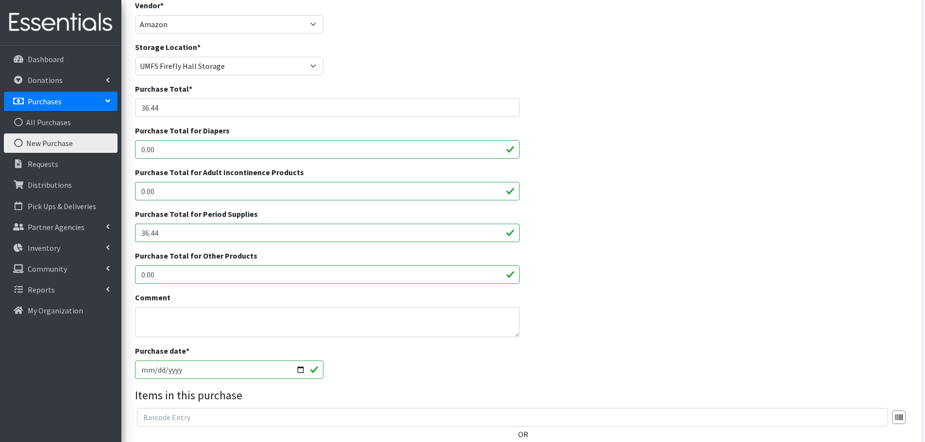
scroll to position [60, 0]
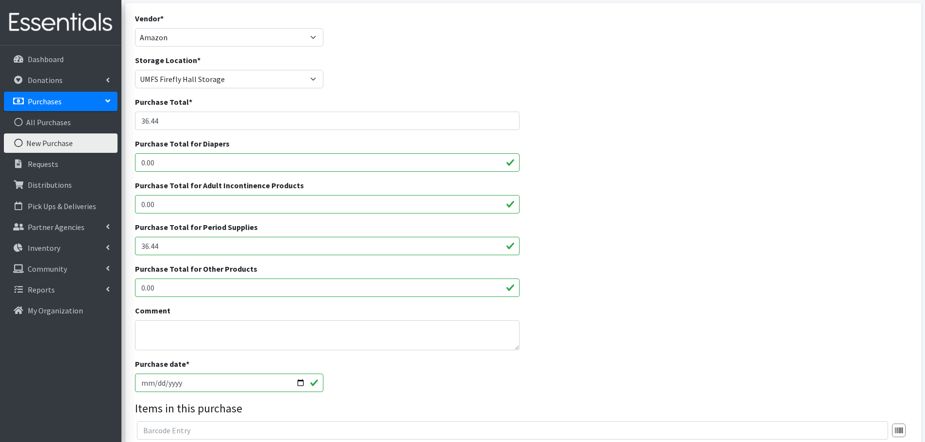
type input "224"
click at [175, 87] on select "Brittany Averette Caring Closet Building Erika Bedwell Heather Lennon Jen Frenc…" at bounding box center [229, 79] width 189 height 18
select select "331"
click at [135, 70] on select "Brittany Averette Caring Closet Building Erika Bedwell Heather Lennon Jen Frenc…" at bounding box center [229, 79] width 189 height 18
click at [655, 206] on div "Purchase Total for Adult Incontinence Products 0.00" at bounding box center [523, 201] width 784 height 42
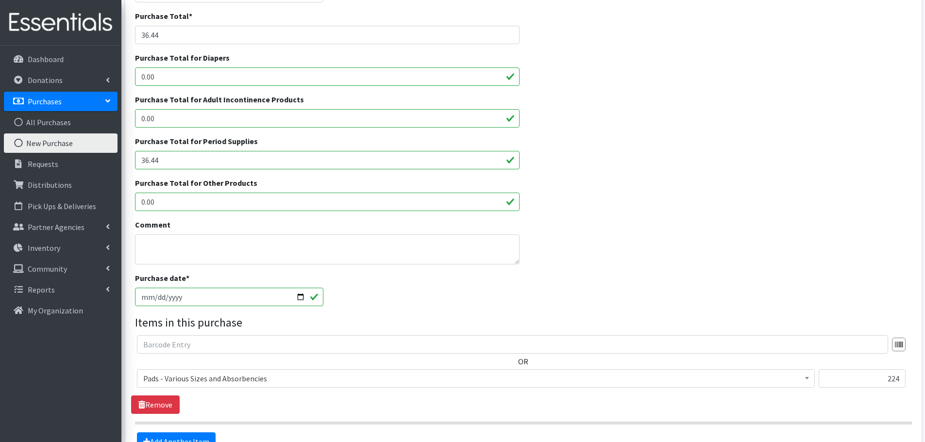
scroll to position [254, 0]
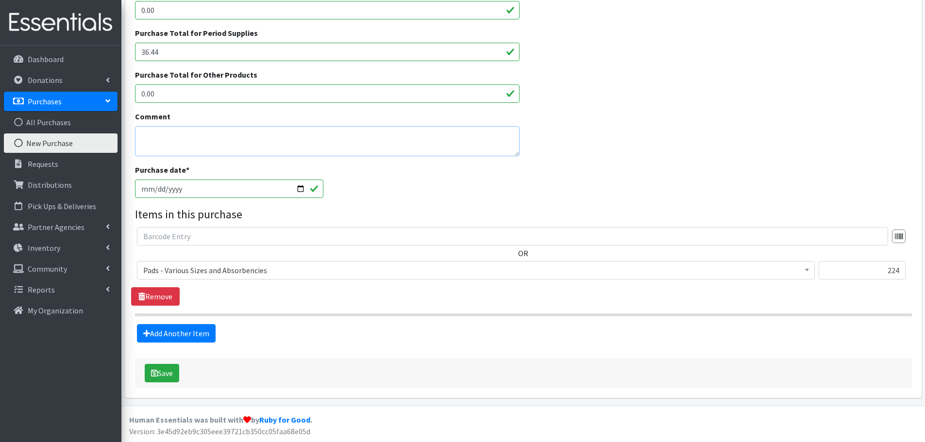
click at [174, 151] on textarea "Comment" at bounding box center [327, 141] width 385 height 30
paste textarea "Mathews Dept of Social Service"
type textarea "For Mathews Dept of Social Service"
click at [159, 374] on button "Save" at bounding box center [162, 373] width 34 height 18
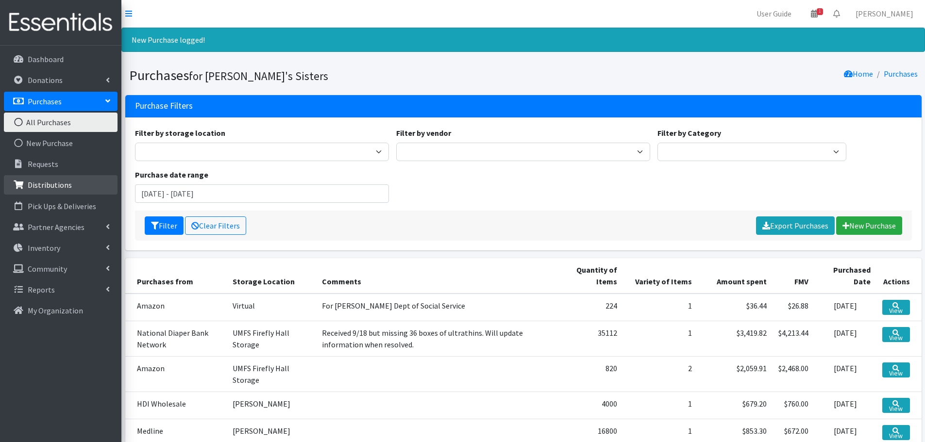
click at [63, 184] on p "Distributions" at bounding box center [50, 185] width 44 height 10
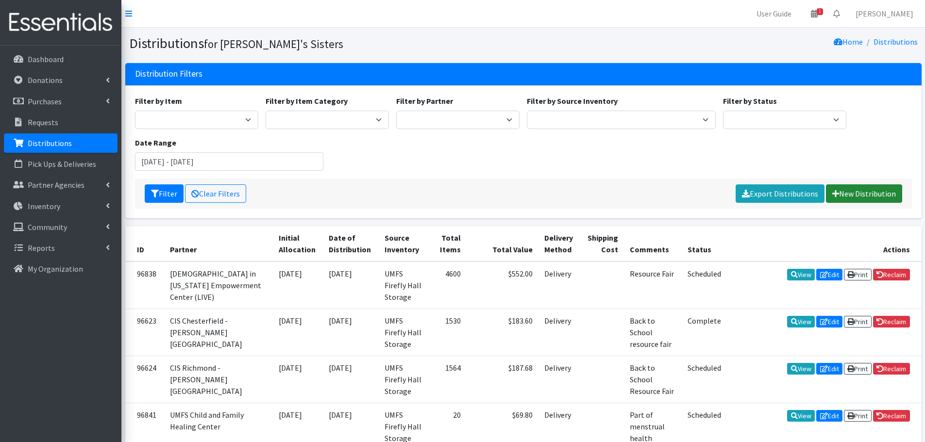
click at [873, 188] on link "New Distribution" at bounding box center [864, 194] width 76 height 18
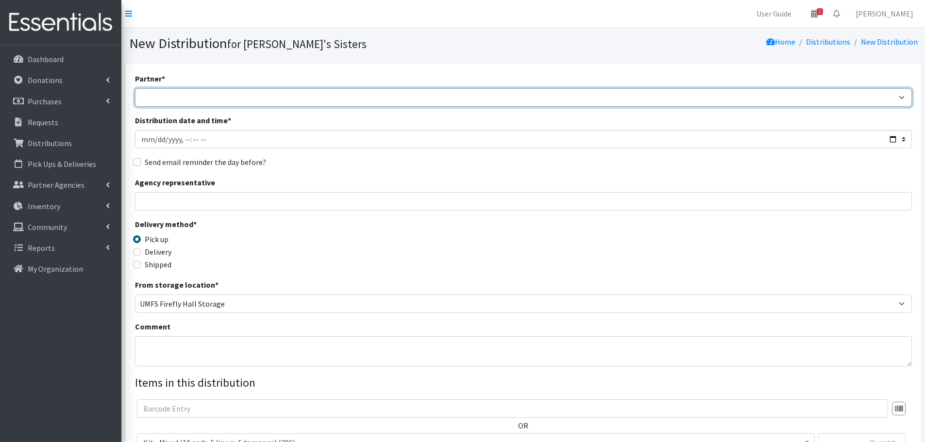
click at [226, 95] on select "211 [US_STATE] and Individual Referrals Afghan Support Center (USCIS) ANU FOUND…" at bounding box center [523, 97] width 777 height 18
select select "4862"
click at [135, 88] on select "211 [US_STATE] and Individual Referrals Afghan Support Center (USCIS) ANU FOUND…" at bounding box center [523, 97] width 777 height 18
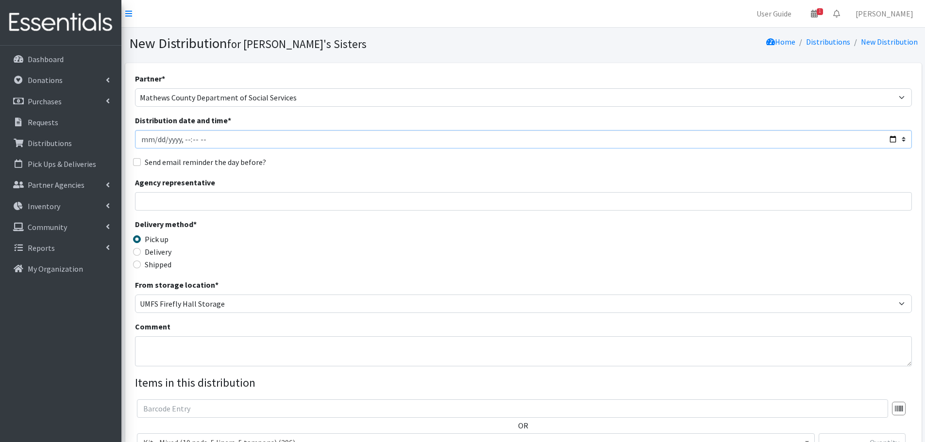
click at [156, 138] on input "Distribution date and time *" at bounding box center [523, 139] width 777 height 18
type input "2025-09-30T23:59"
click at [221, 200] on input "Agency representative" at bounding box center [523, 201] width 777 height 18
type input "Brittany Averette"
click at [143, 267] on div "Shipped" at bounding box center [232, 265] width 194 height 12
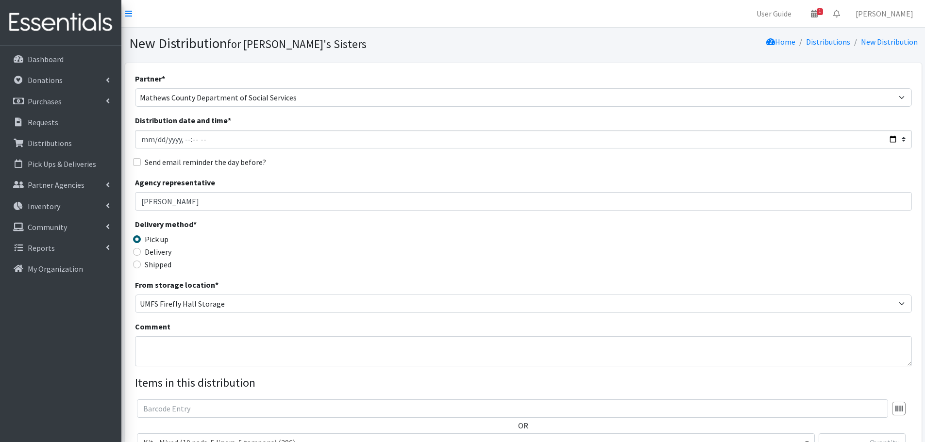
click at [153, 259] on label "Shipped" at bounding box center [158, 265] width 27 height 12
click at [141, 261] on input "Shipped" at bounding box center [137, 265] width 8 height 8
radio input "true"
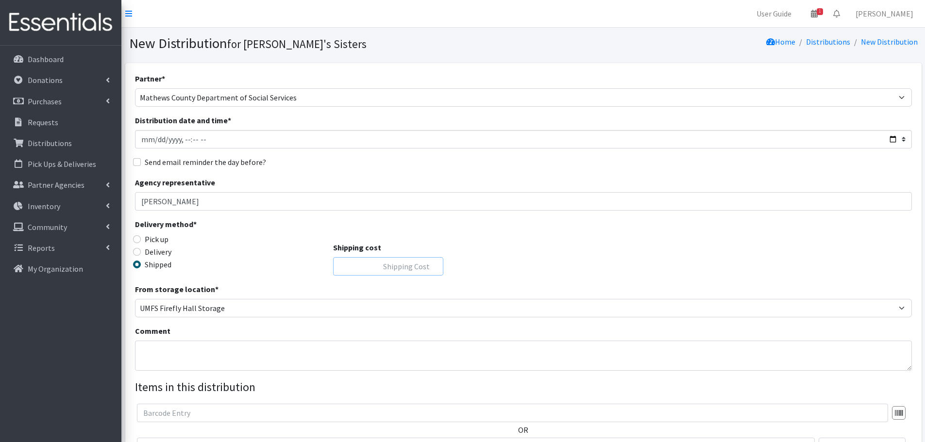
click at [362, 263] on input "Shipping cost" at bounding box center [388, 266] width 110 height 18
type input "0"
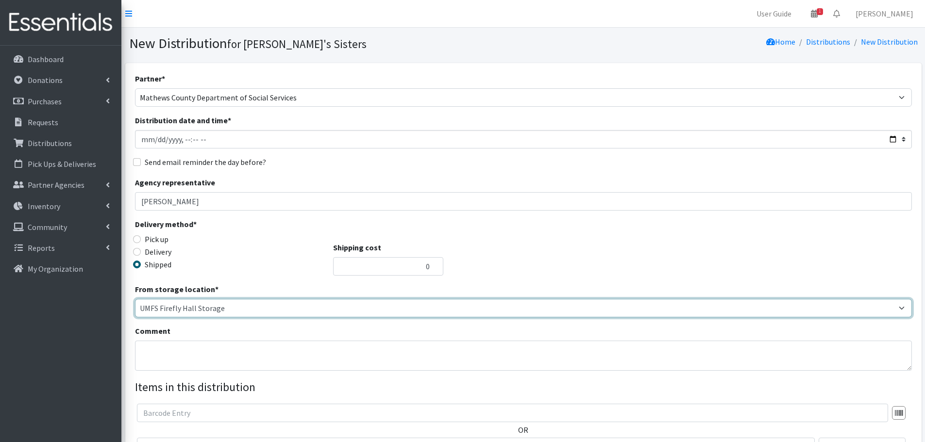
click at [205, 303] on select "Caring Closet Building Jen French UMFS Firefly Hall Storage Virtual" at bounding box center [523, 308] width 777 height 18
select select "331"
click at [135, 299] on select "Caring Closet Building Jen French UMFS Firefly Hall Storage Virtual" at bounding box center [523, 308] width 777 height 18
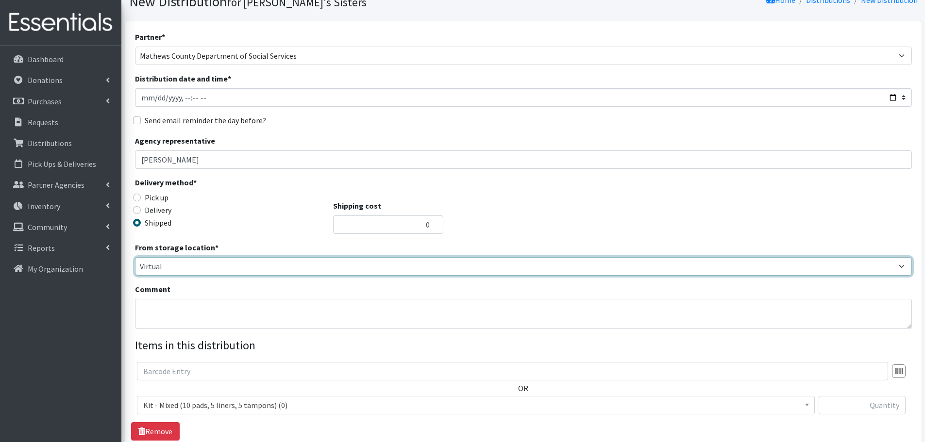
scroll to position [177, 0]
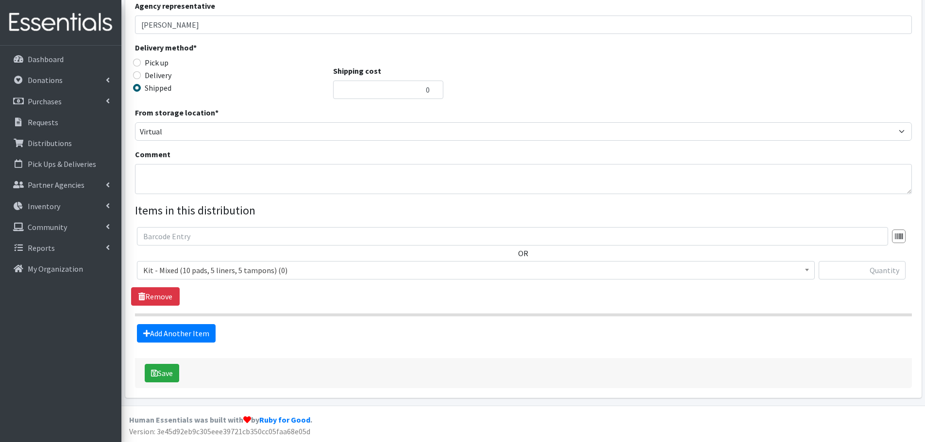
click at [186, 268] on span "Kit - Mixed (10 pads, 5 liners, 5 tampons) (0)" at bounding box center [475, 271] width 665 height 14
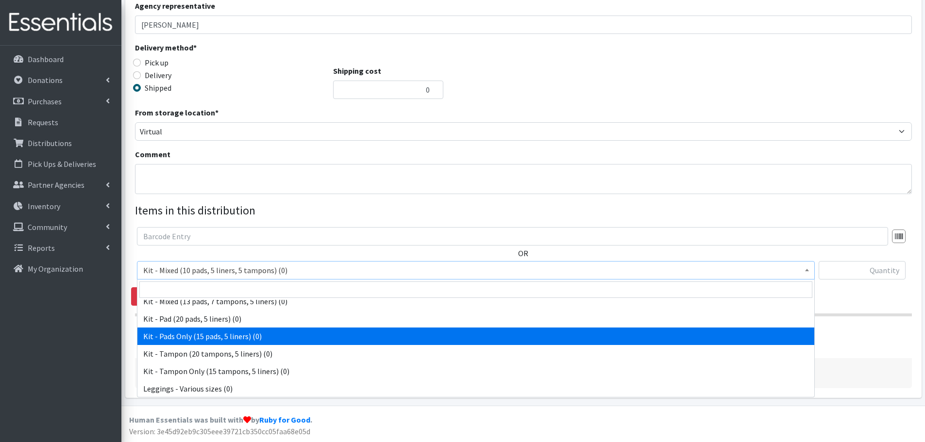
scroll to position [97, 0]
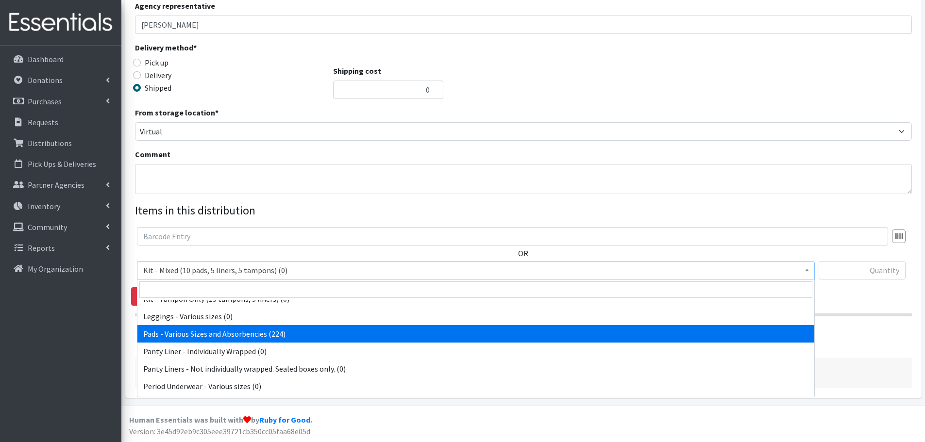
select select "10467"
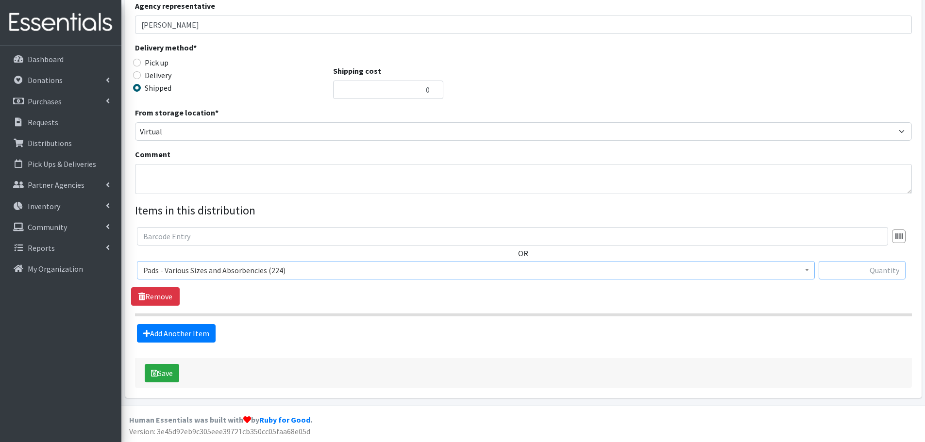
click at [857, 275] on input "text" at bounding box center [862, 270] width 87 height 18
type input "224"
click at [169, 372] on button "Save" at bounding box center [162, 373] width 34 height 18
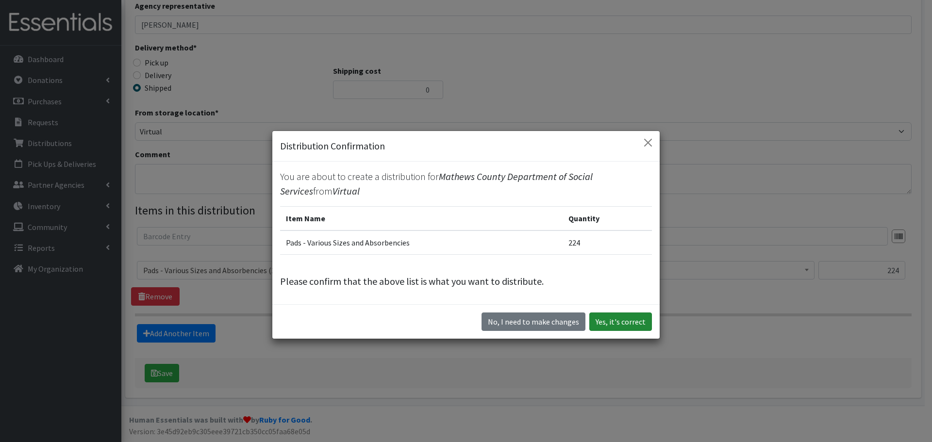
click at [599, 315] on button "Yes, it's correct" at bounding box center [621, 322] width 63 height 18
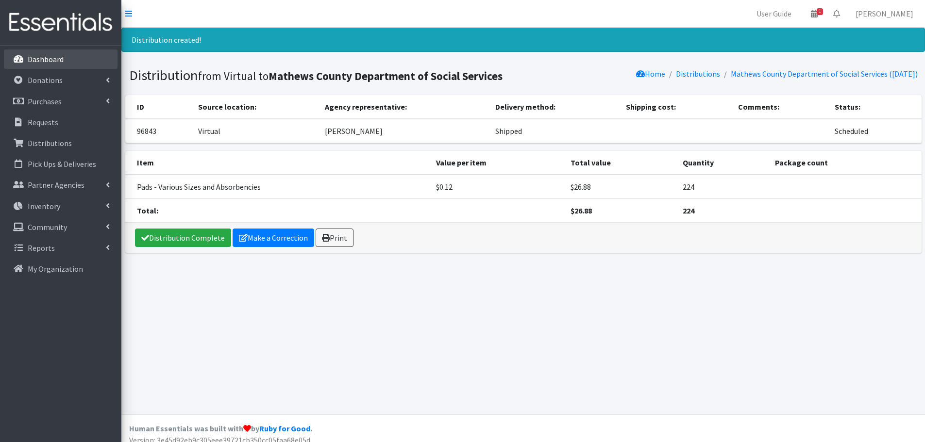
click at [47, 61] on p "Dashboard" at bounding box center [46, 59] width 36 height 10
